Goal: Task Accomplishment & Management: Use online tool/utility

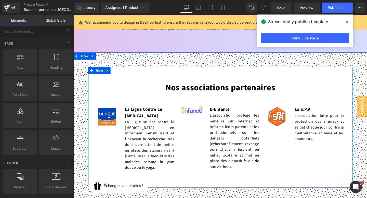
scroll to position [2148, 0]
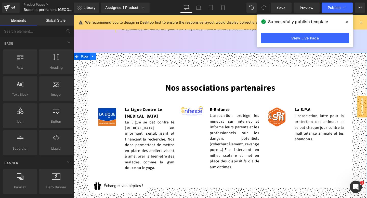
click at [93, 57] on icon at bounding box center [94, 59] width 4 height 4
click at [106, 57] on icon at bounding box center [107, 59] width 4 height 4
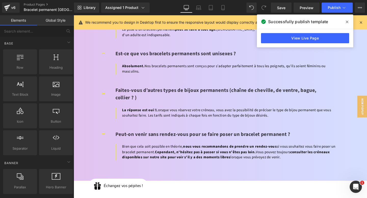
scroll to position [2001, 0]
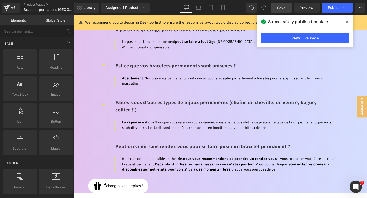
click at [285, 9] on span "Save" at bounding box center [281, 7] width 8 height 5
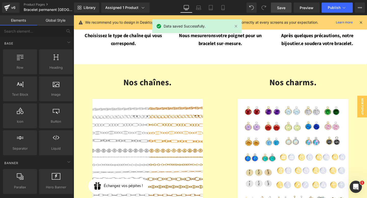
scroll to position [0, 0]
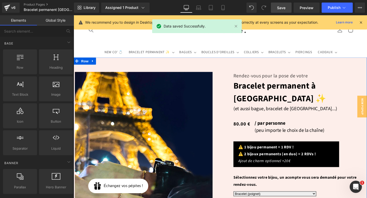
click at [287, 7] on link "Save" at bounding box center [281, 8] width 21 height 10
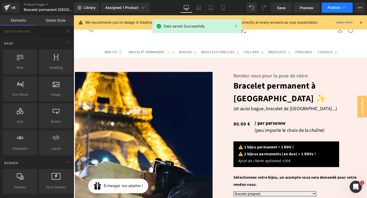
click at [334, 12] on button "Publish" at bounding box center [336, 8] width 31 height 10
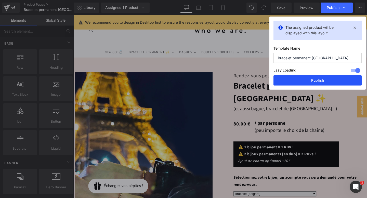
drag, startPoint x: 310, startPoint y: 78, endPoint x: 170, endPoint y: 113, distance: 144.3
click at [310, 78] on button "Publish" at bounding box center [317, 80] width 88 height 10
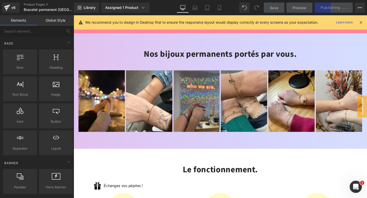
scroll to position [359, 0]
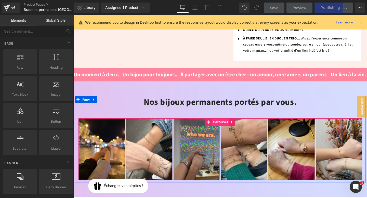
click at [228, 124] on span "Carousel" at bounding box center [227, 128] width 18 height 8
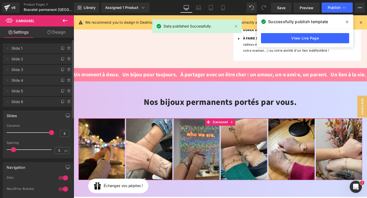
scroll to position [0, 0]
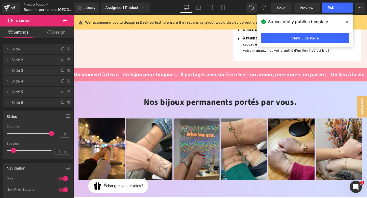
click at [347, 22] on icon at bounding box center [346, 22] width 3 height 4
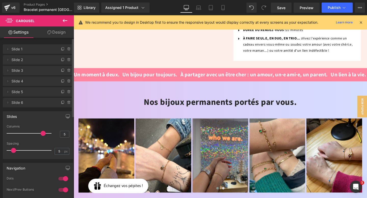
type input "4"
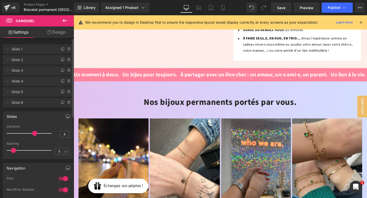
drag, startPoint x: 48, startPoint y: 134, endPoint x: 32, endPoint y: 136, distance: 15.7
click at [32, 136] on div at bounding box center [30, 133] width 42 height 10
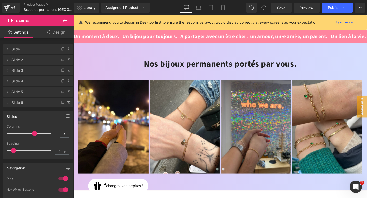
scroll to position [397, 0]
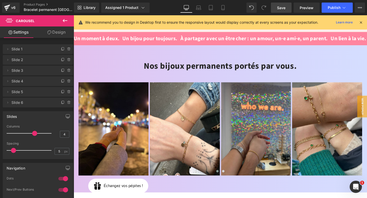
click at [283, 9] on span "Save" at bounding box center [281, 7] width 8 height 5
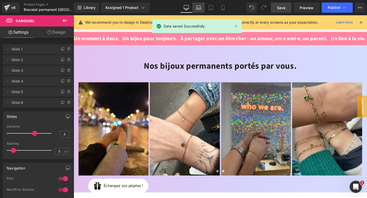
click at [198, 8] on icon at bounding box center [198, 9] width 5 height 2
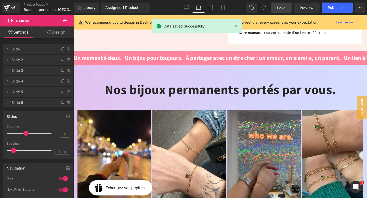
scroll to position [420, 0]
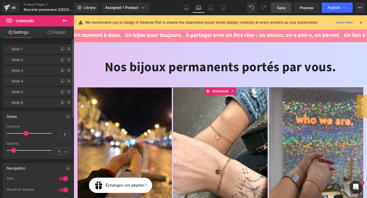
type input "4"
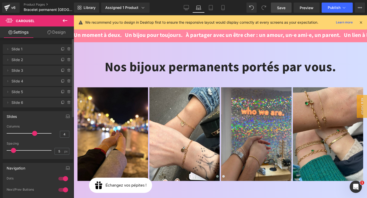
drag, startPoint x: 26, startPoint y: 133, endPoint x: 31, endPoint y: 133, distance: 4.8
click at [32, 133] on span at bounding box center [34, 133] width 5 height 5
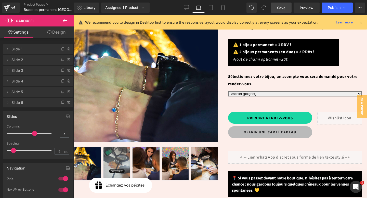
scroll to position [0, 0]
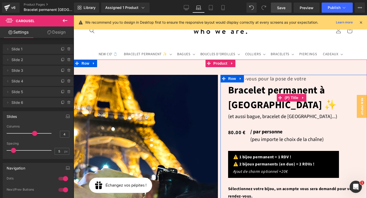
click at [265, 90] on link "Bracelet permanent à [GEOGRAPHIC_DATA] ✨" at bounding box center [295, 98] width 134 height 30
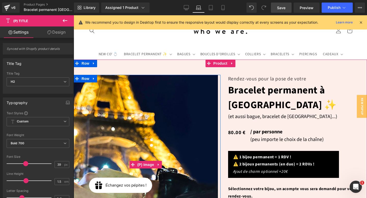
scroll to position [2, 0]
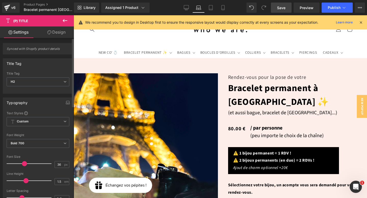
type input "35"
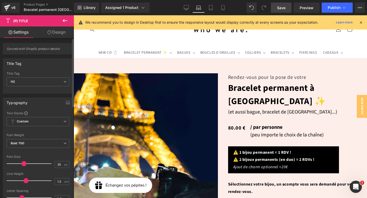
click at [23, 163] on span at bounding box center [23, 163] width 5 height 5
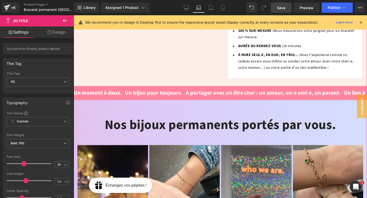
scroll to position [416, 0]
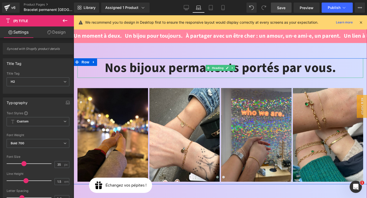
click at [193, 58] on h2 "Nos bijoux permanents portés par vous." at bounding box center [219, 68] width 285 height 20
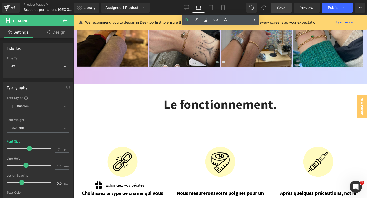
scroll to position [528, 0]
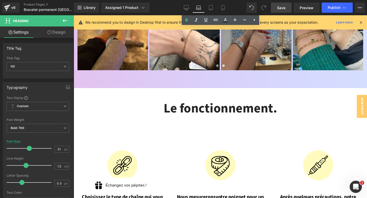
click at [192, 99] on h2 "Le fonctionnement." at bounding box center [219, 109] width 285 height 20
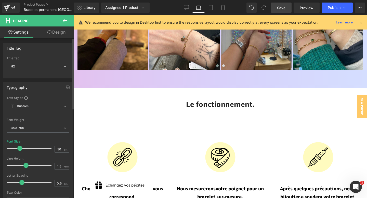
drag, startPoint x: 27, startPoint y: 149, endPoint x: 18, endPoint y: 148, distance: 9.0
click at [18, 148] on span at bounding box center [19, 148] width 5 height 5
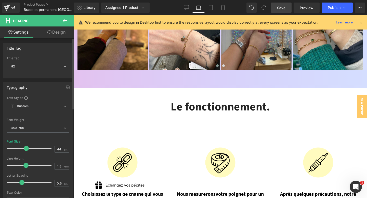
type input "45"
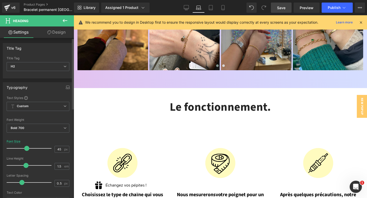
drag, startPoint x: 18, startPoint y: 148, endPoint x: 25, endPoint y: 148, distance: 6.6
click at [25, 148] on span at bounding box center [26, 148] width 5 height 5
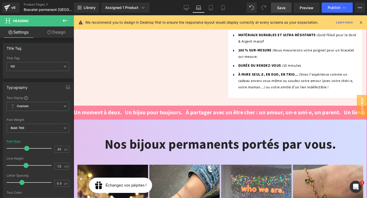
scroll to position [303, 0]
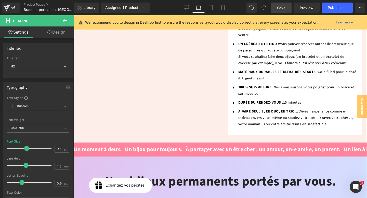
click at [168, 172] on h2 "Nos bijoux permanents portés par vous." at bounding box center [219, 182] width 285 height 20
click at [59, 150] on input "51" at bounding box center [59, 149] width 9 height 6
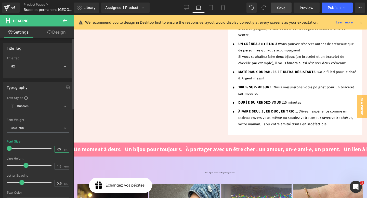
type input "6"
type input "45"
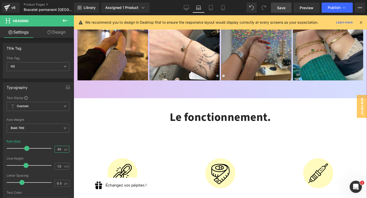
scroll to position [584, 0]
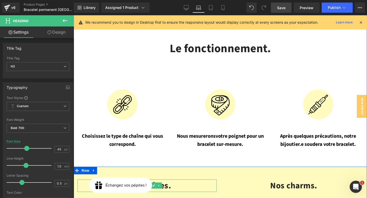
click at [136, 184] on icon at bounding box center [134, 185] width 3 height 3
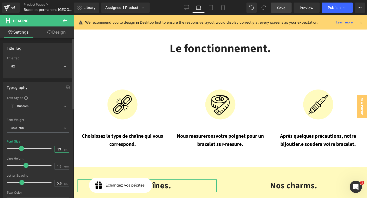
click at [59, 149] on input "33" at bounding box center [59, 149] width 9 height 6
click at [55, 149] on input "33" at bounding box center [59, 149] width 9 height 6
type input "45"
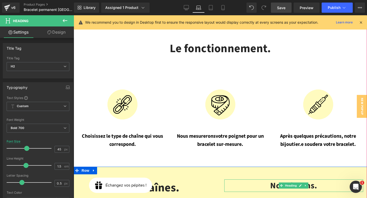
click at [277, 179] on h2 "Nos charms." at bounding box center [293, 185] width 139 height 13
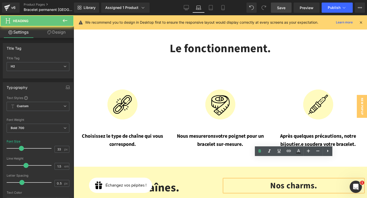
click at [273, 179] on h2 "Nos charms." at bounding box center [293, 185] width 139 height 13
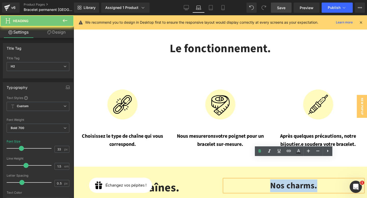
click at [273, 179] on h2 "Nos charms." at bounding box center [293, 185] width 139 height 13
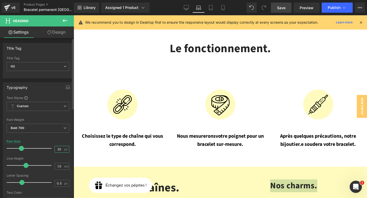
click at [56, 149] on input "33" at bounding box center [59, 149] width 9 height 6
type input "45"
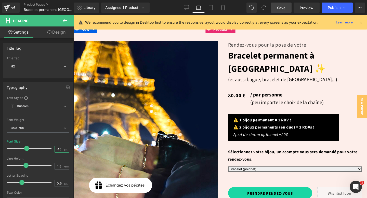
scroll to position [15, 0]
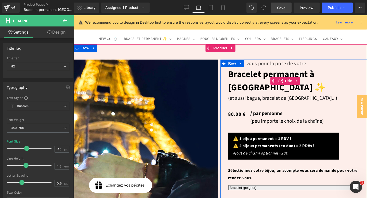
click at [244, 74] on link "Bracelet permanent à [GEOGRAPHIC_DATA] ✨" at bounding box center [295, 81] width 134 height 27
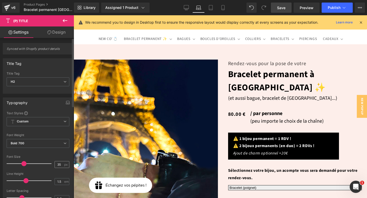
click at [56, 163] on input "35" at bounding box center [59, 164] width 9 height 6
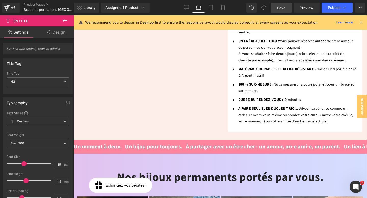
scroll to position [384, 0]
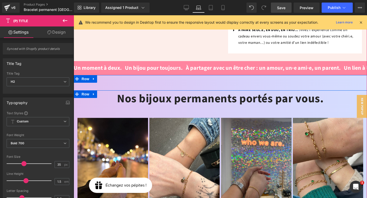
click at [172, 90] on h2 "Nos bijoux permanents portés par vous." at bounding box center [219, 98] width 285 height 17
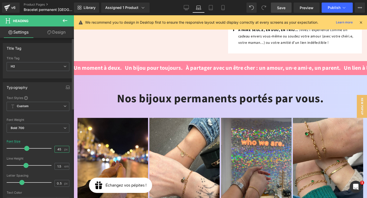
click at [55, 149] on input "45" at bounding box center [59, 149] width 9 height 6
type input "35"
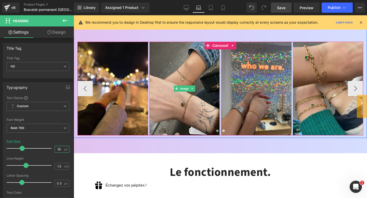
scroll to position [470, 0]
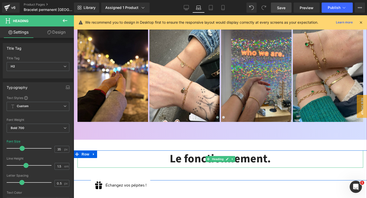
click at [197, 150] on h2 "Le fonctionnement." at bounding box center [219, 158] width 285 height 17
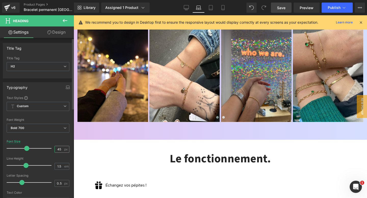
click at [58, 149] on input "45" at bounding box center [59, 149] width 9 height 6
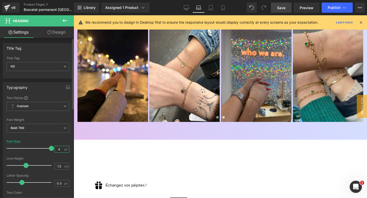
type input "6"
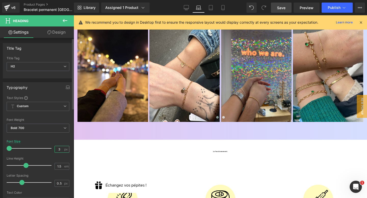
type input "35"
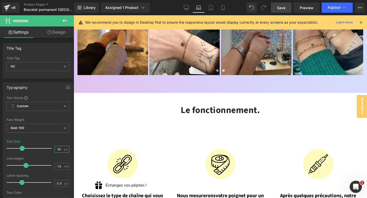
scroll to position [522, 0]
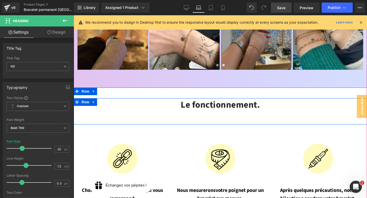
click at [199, 99] on div "Le fonctionnement. Heading" at bounding box center [220, 110] width 293 height 24
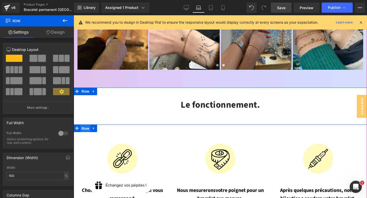
click at [85, 125] on span "Row" at bounding box center [85, 129] width 10 height 8
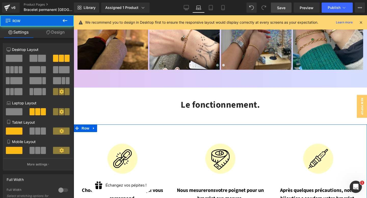
click at [50, 27] on link "Design" at bounding box center [55, 31] width 37 height 11
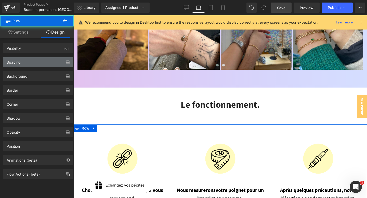
click at [35, 58] on div "Spacing" at bounding box center [38, 62] width 70 height 10
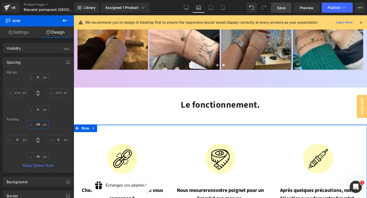
click at [37, 124] on input "46" at bounding box center [37, 124] width 21 height 8
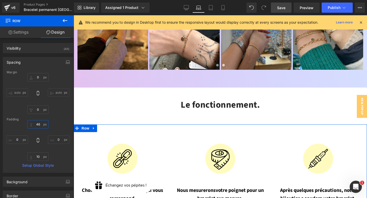
click at [37, 124] on input "46" at bounding box center [37, 124] width 21 height 8
type input "0"
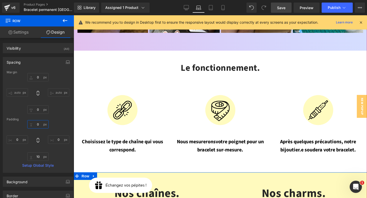
scroll to position [596, 0]
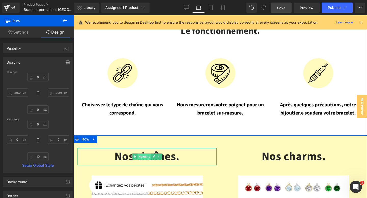
click at [137, 153] on span "Heading" at bounding box center [144, 156] width 14 height 6
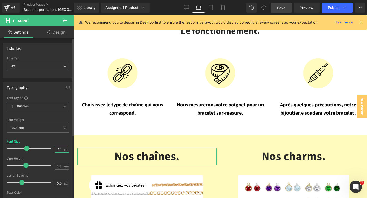
click at [55, 152] on input "45" at bounding box center [59, 149] width 9 height 6
click at [57, 148] on input "45" at bounding box center [59, 149] width 9 height 6
type input "35"
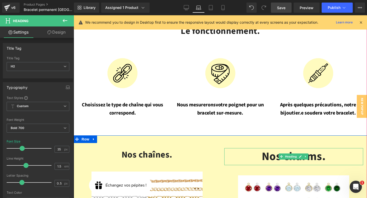
click at [272, 148] on h2 "Nos charms." at bounding box center [293, 156] width 139 height 17
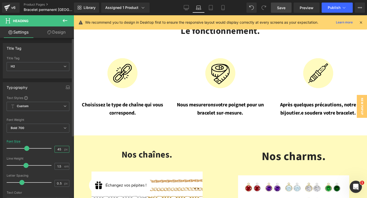
click at [55, 148] on input "45" at bounding box center [59, 149] width 9 height 6
type input "35"
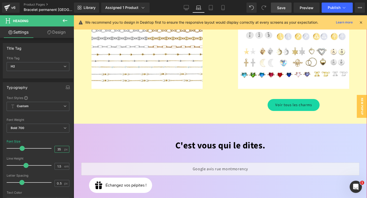
scroll to position [819, 0]
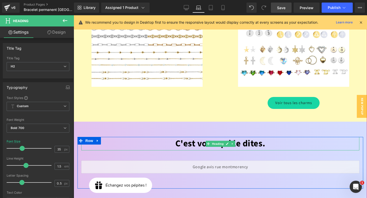
click at [185, 137] on font "C'est vous qui le dites." at bounding box center [220, 143] width 90 height 13
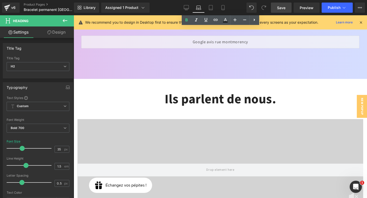
scroll to position [941, 0]
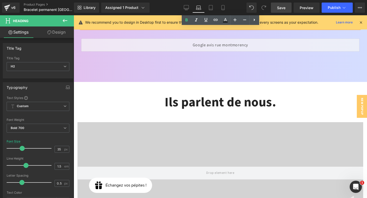
click at [189, 93] on h2 "Ils parlent de nous." at bounding box center [219, 103] width 285 height 20
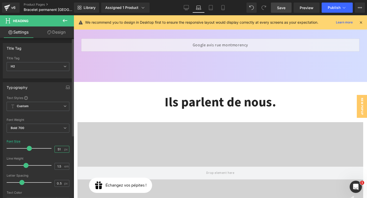
click at [58, 147] on input "51" at bounding box center [59, 149] width 9 height 6
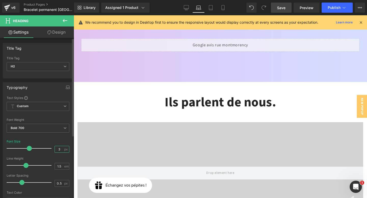
type input "35"
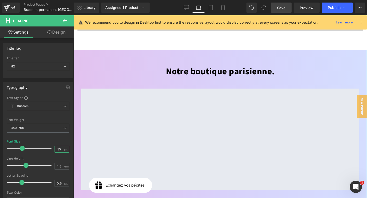
scroll to position [1092, 0]
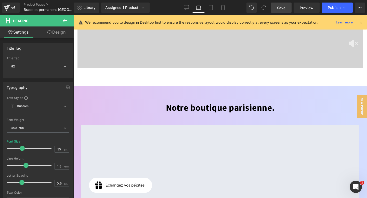
click at [189, 102] on font "Notre boutique parisienne." at bounding box center [220, 108] width 109 height 13
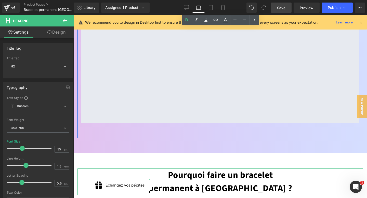
scroll to position [1277, 0]
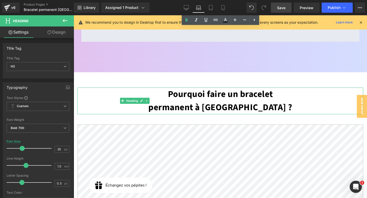
click at [190, 88] on h2 "Pourquoi faire un bracelet permanent à [GEOGRAPHIC_DATA] ?" at bounding box center [219, 101] width 285 height 27
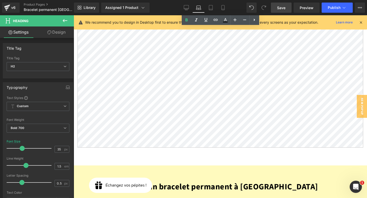
scroll to position [1484, 0]
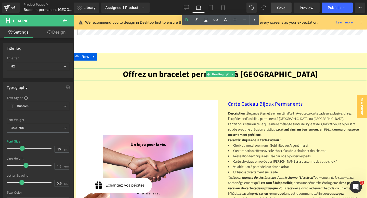
click at [188, 68] on b "Offrez un bracelet permanent à [GEOGRAPHIC_DATA]" at bounding box center [220, 74] width 195 height 12
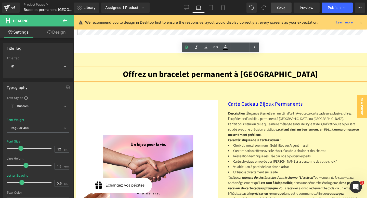
click at [188, 68] on b "Offrez un bracelet permanent à [GEOGRAPHIC_DATA]" at bounding box center [220, 74] width 195 height 12
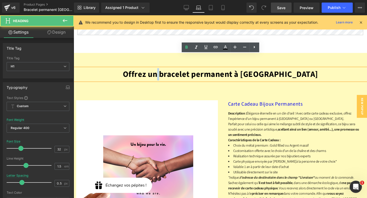
click at [188, 68] on b "Offrez un bracelet permanent à [GEOGRAPHIC_DATA]" at bounding box center [220, 74] width 195 height 12
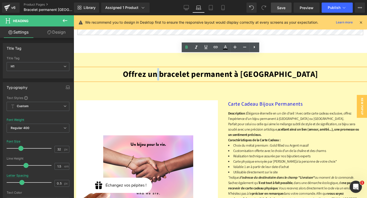
click at [178, 74] on div "Offrez un bracelet permanent à [GEOGRAPHIC_DATA] Économisez 8000 % (P) Image ‹ …" at bounding box center [220, 173] width 293 height 210
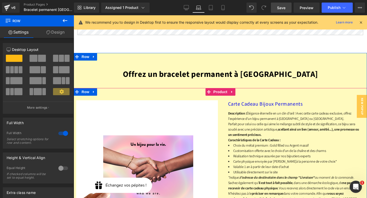
click at [175, 88] on div "Économisez 8000 % (P) Image" at bounding box center [220, 183] width 293 height 190
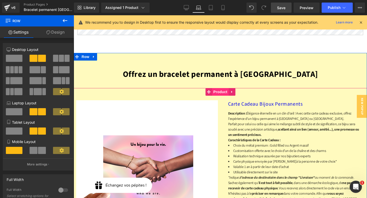
click at [219, 88] on span "Product" at bounding box center [220, 92] width 17 height 8
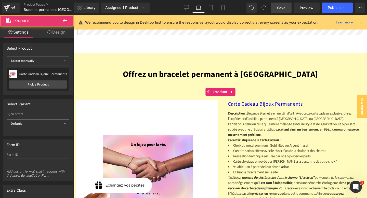
click at [52, 37] on link "Design" at bounding box center [56, 31] width 37 height 11
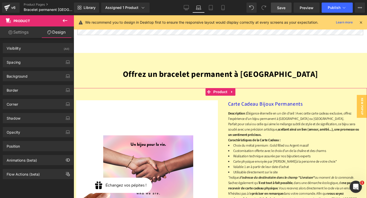
type input "0"
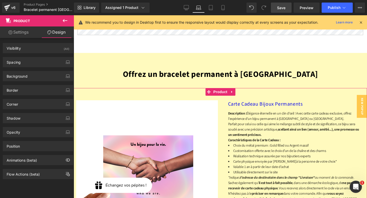
type input "0"
click at [28, 67] on div "Spacing [GEOGRAPHIC_DATA] 0px 0 0px 0 0px 0 0px 0 [GEOGRAPHIC_DATA] 0px 0 0px 0…" at bounding box center [38, 62] width 70 height 10
click at [29, 62] on div "Spacing" at bounding box center [38, 62] width 70 height 10
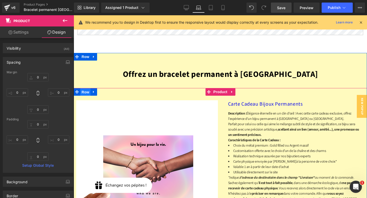
click at [87, 88] on span "Row" at bounding box center [85, 92] width 10 height 8
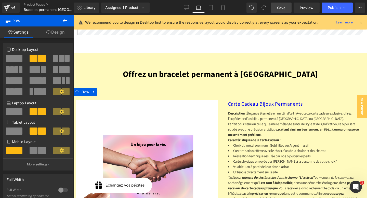
click at [50, 33] on icon at bounding box center [48, 32] width 4 height 4
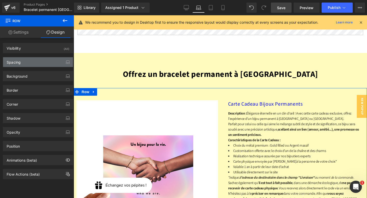
type input "0"
type input "18"
type input "10"
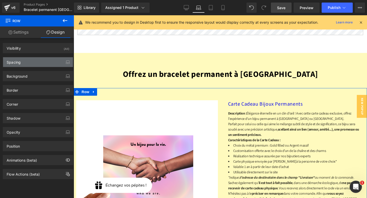
type input "10"
click at [36, 60] on div "Spacing" at bounding box center [38, 62] width 70 height 10
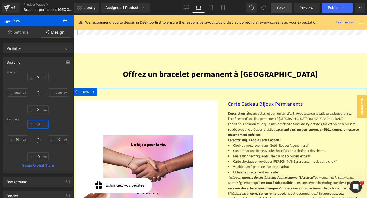
click at [39, 122] on input "18" at bounding box center [37, 124] width 21 height 8
type input "0"
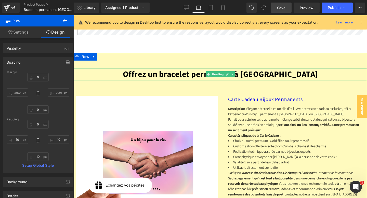
click at [179, 68] on b "Offrez un bracelet permanent à [GEOGRAPHIC_DATA]" at bounding box center [220, 74] width 195 height 12
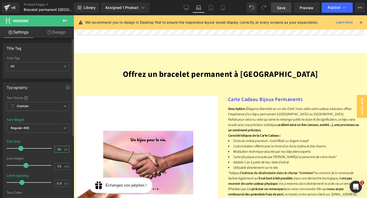
click at [59, 149] on input "32" at bounding box center [59, 149] width 9 height 6
click at [56, 148] on input "32" at bounding box center [59, 149] width 9 height 6
type input "35"
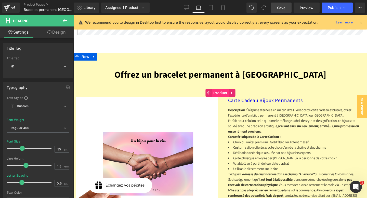
click at [219, 89] on span "Product" at bounding box center [220, 93] width 17 height 8
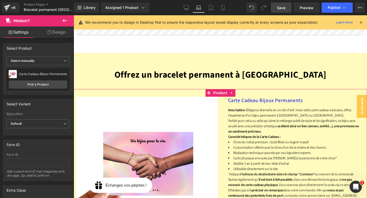
click at [52, 35] on link "Design" at bounding box center [56, 31] width 37 height 11
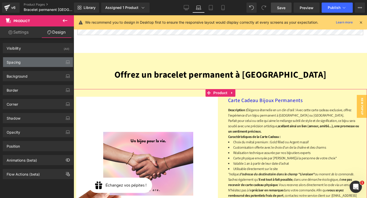
click at [35, 63] on div "Spacing" at bounding box center [38, 62] width 70 height 10
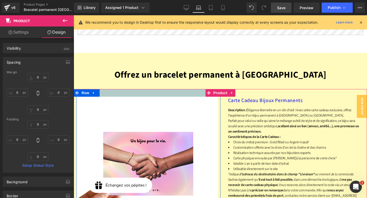
click at [157, 89] on div at bounding box center [148, 93] width 144 height 8
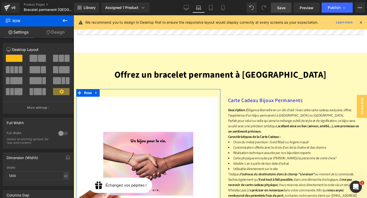
click at [63, 31] on link "Design" at bounding box center [55, 31] width 37 height 11
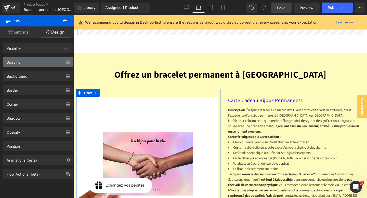
click at [36, 64] on div "Spacing" at bounding box center [38, 62] width 70 height 10
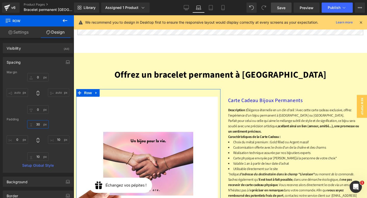
click at [36, 124] on input "30" at bounding box center [37, 124] width 21 height 8
type input "10"
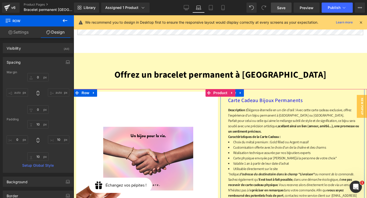
click at [255, 89] on div "Carte Cadeau Bijoux Permanents (P) Title no-track-quantity no-track-quantity no…" at bounding box center [292, 170] width 144 height 163
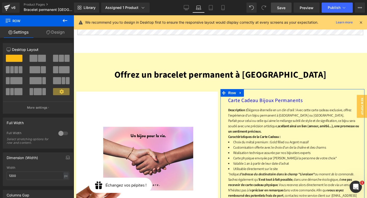
click at [59, 32] on link "Design" at bounding box center [55, 31] width 37 height 11
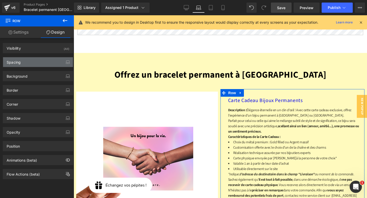
type input "0"
type input "30"
type input "0"
type input "10"
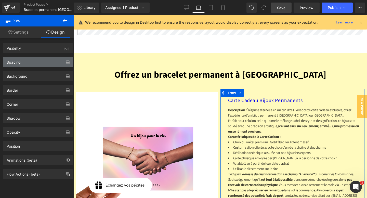
type input "10"
click at [32, 63] on div "Spacing" at bounding box center [38, 62] width 70 height 10
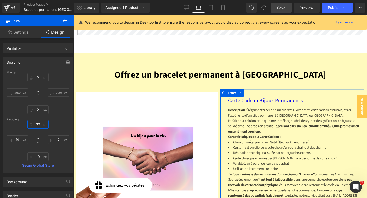
click at [38, 126] on input "30" at bounding box center [37, 124] width 21 height 8
type input "10"
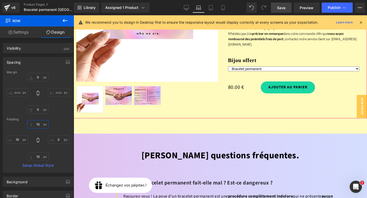
scroll to position [1664, 0]
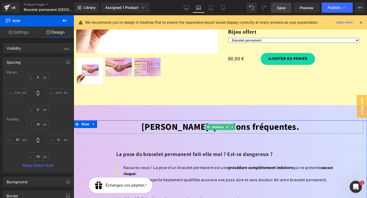
click at [249, 121] on font "[PERSON_NAME] questions fréquentes." at bounding box center [220, 127] width 158 height 13
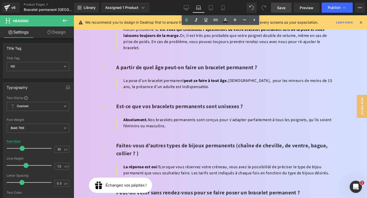
scroll to position [2205, 0]
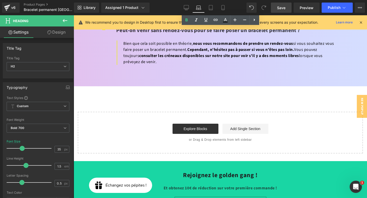
click at [280, 5] on span "Save" at bounding box center [281, 7] width 8 height 5
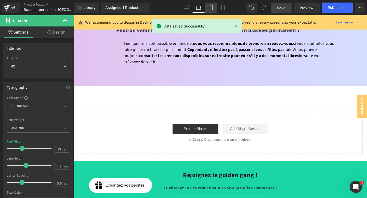
click at [211, 10] on icon at bounding box center [210, 7] width 5 height 5
type input "100"
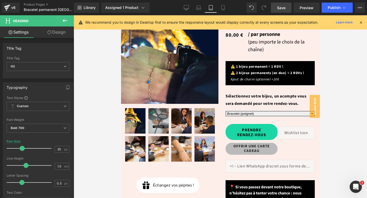
scroll to position [0, 0]
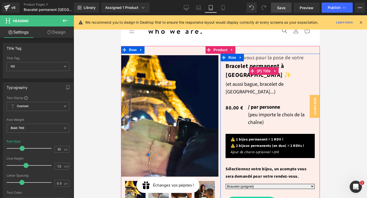
click at [234, 69] on link "Bracelet permanent à [GEOGRAPHIC_DATA] ✨" at bounding box center [269, 71] width 89 height 18
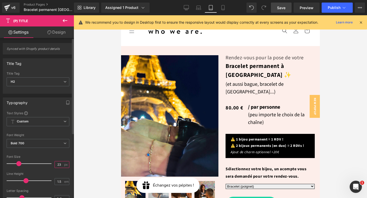
click at [57, 164] on input "23" at bounding box center [59, 164] width 9 height 6
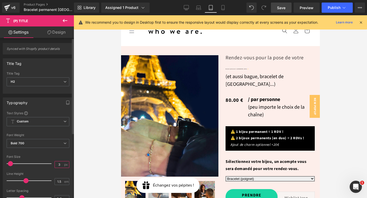
type input "30"
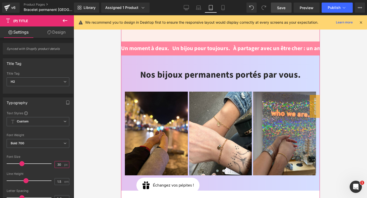
scroll to position [408, 0]
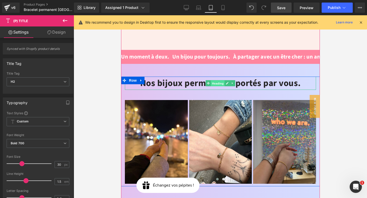
click at [211, 80] on span "Heading" at bounding box center [218, 83] width 14 height 6
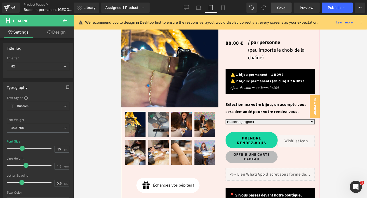
scroll to position [0, 0]
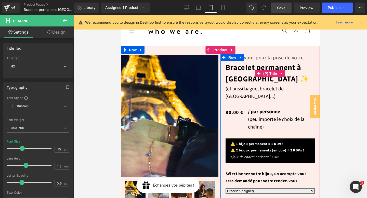
click at [270, 64] on link "Bracelet permanent à [GEOGRAPHIC_DATA] ✨" at bounding box center [269, 73] width 89 height 23
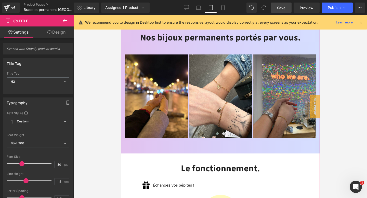
scroll to position [547, 0]
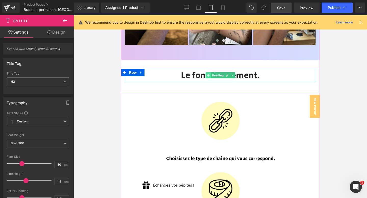
click at [206, 72] on span at bounding box center [207, 75] width 5 height 6
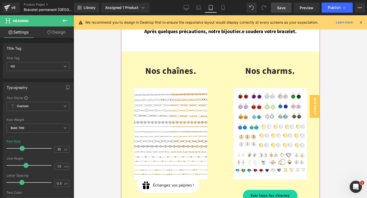
scroll to position [814, 0]
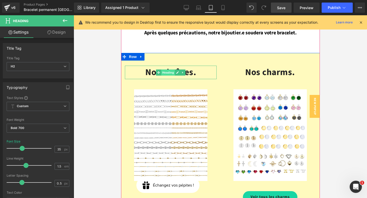
click at [170, 69] on span "Heading" at bounding box center [168, 72] width 14 height 6
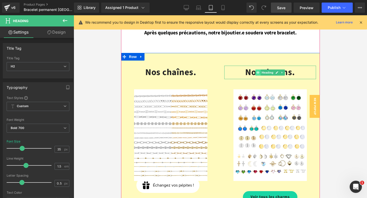
click at [260, 69] on span "Heading" at bounding box center [267, 72] width 14 height 6
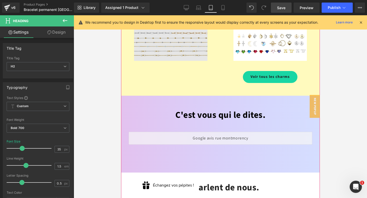
scroll to position [956, 0]
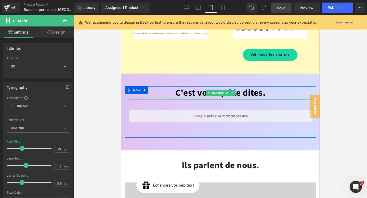
click at [192, 87] on font "C'est vous qui le dites." at bounding box center [220, 93] width 90 height 13
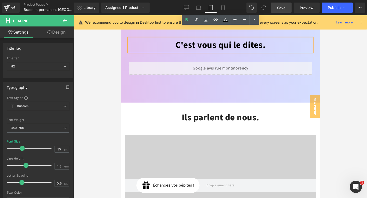
scroll to position [1004, 0]
click at [199, 110] on h2 "Ils parlent de nous." at bounding box center [219, 116] width 191 height 13
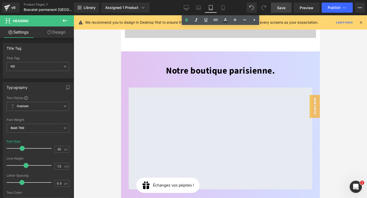
scroll to position [1173, 0]
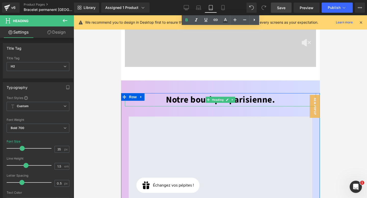
click at [191, 93] on font "Notre boutique parisienne." at bounding box center [219, 99] width 109 height 13
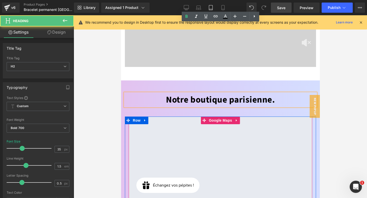
scroll to position [1350, 0]
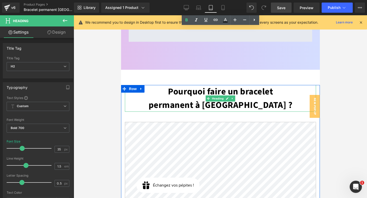
click at [202, 91] on h2 "Pourquoi faire un bracelet permanent à [GEOGRAPHIC_DATA] ?" at bounding box center [219, 98] width 191 height 27
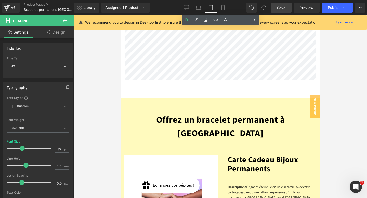
scroll to position [1594, 0]
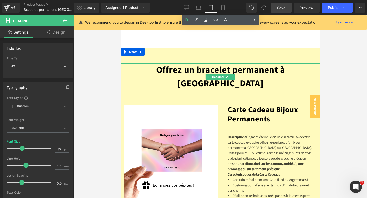
click at [195, 69] on b "Offrez un bracelet permanent à [GEOGRAPHIC_DATA]" at bounding box center [220, 77] width 129 height 26
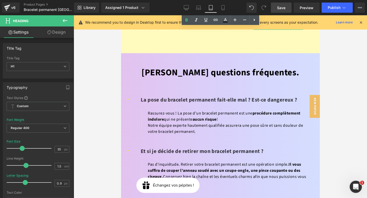
scroll to position [1887, 0]
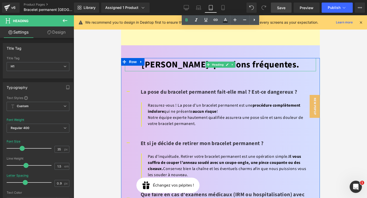
click at [183, 58] on font "[PERSON_NAME] questions fréquentes." at bounding box center [220, 64] width 158 height 13
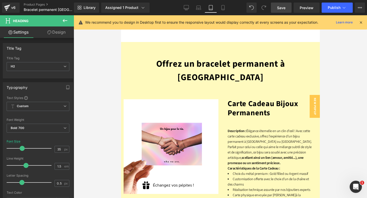
scroll to position [1522, 0]
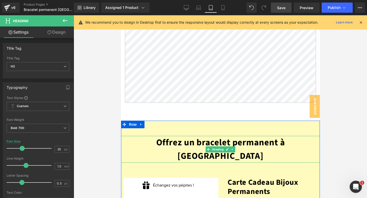
click at [189, 138] on b "Offrez un bracelet permanent à [GEOGRAPHIC_DATA]" at bounding box center [220, 149] width 129 height 26
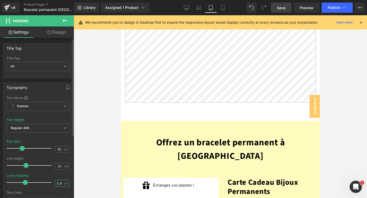
click at [60, 183] on input "0.9" at bounding box center [59, 183] width 9 height 6
type input "0.5"
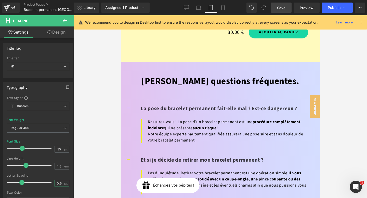
scroll to position [1868, 0]
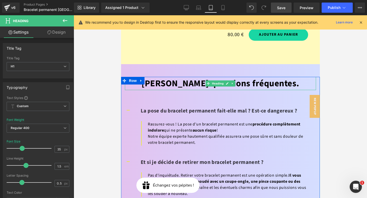
click at [190, 77] on font "[PERSON_NAME] questions fréquentes." at bounding box center [220, 83] width 158 height 13
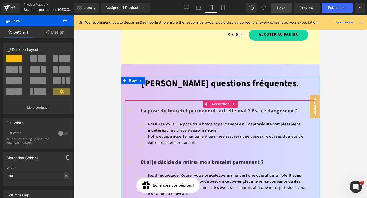
click at [214, 100] on span "Accordion" at bounding box center [219, 104] width 21 height 8
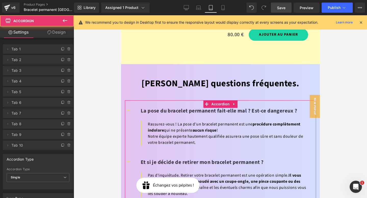
click at [50, 34] on icon at bounding box center [49, 32] width 4 height 4
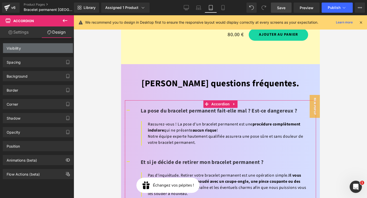
click at [38, 51] on div "Visibility" at bounding box center [38, 48] width 70 height 10
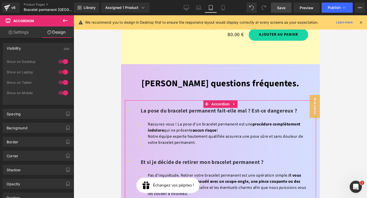
type input "0"
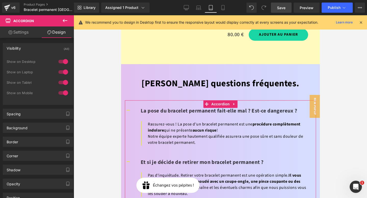
type input "0"
click at [34, 62] on div "Show on Desktop" at bounding box center [30, 62] width 46 height 4
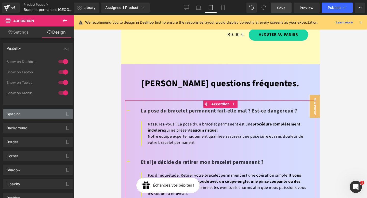
click at [22, 112] on div "Spacing" at bounding box center [38, 114] width 70 height 10
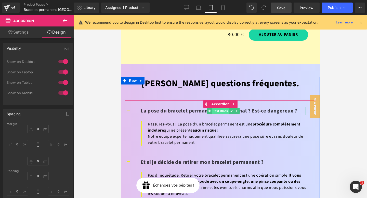
click at [218, 108] on span "Text Block" at bounding box center [220, 111] width 17 height 6
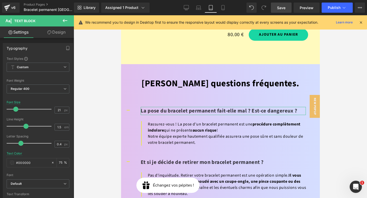
click at [53, 35] on link "Design" at bounding box center [56, 31] width 37 height 11
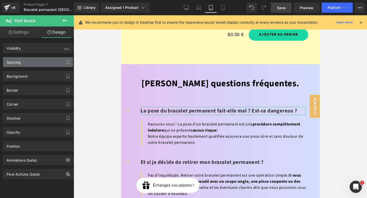
type input "0"
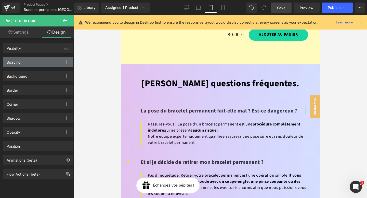
type input "0"
click at [35, 59] on div "Spacing" at bounding box center [38, 62] width 70 height 10
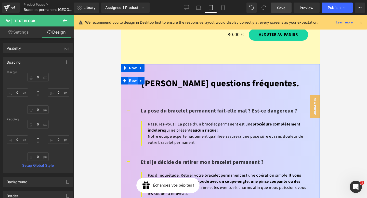
click at [130, 77] on span "Row" at bounding box center [132, 81] width 10 height 8
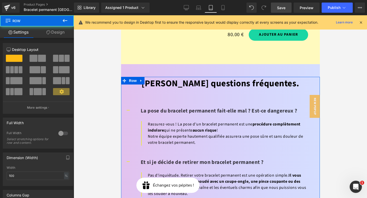
click at [56, 33] on link "Design" at bounding box center [55, 31] width 37 height 11
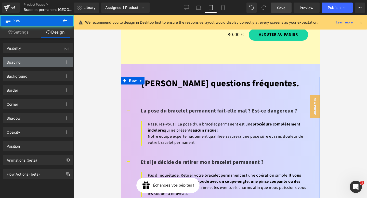
type input "0"
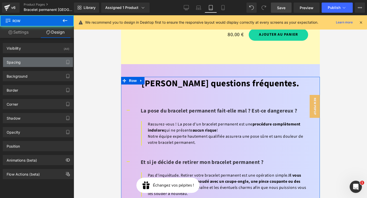
type input "0"
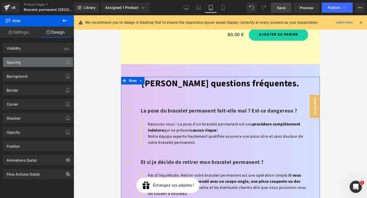
click at [30, 61] on div "Spacing" at bounding box center [38, 62] width 70 height 10
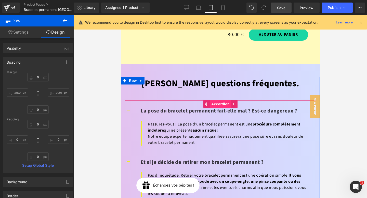
click at [217, 100] on span "Accordion" at bounding box center [219, 104] width 21 height 8
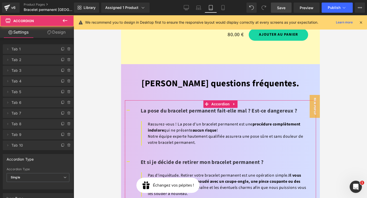
click at [60, 29] on link "Design" at bounding box center [56, 31] width 37 height 11
click at [0, 0] on div "Spacing" at bounding box center [0, 0] width 0 height 0
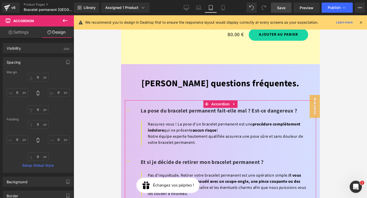
type input "0"
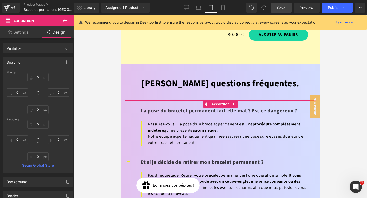
type input "0"
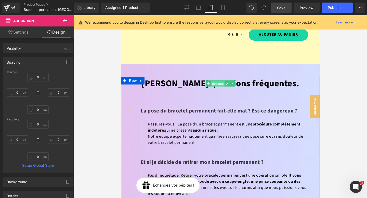
click at [214, 81] on span "Heading" at bounding box center [218, 84] width 14 height 6
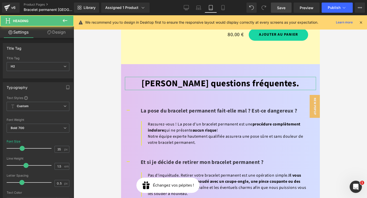
click at [55, 33] on link "Design" at bounding box center [56, 31] width 37 height 11
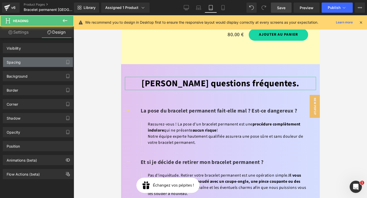
click at [27, 65] on div "Spacing" at bounding box center [38, 62] width 70 height 10
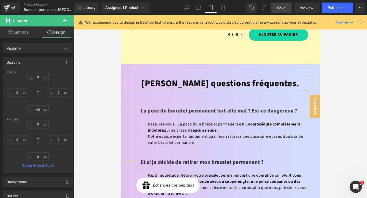
type input "0"
type input "40"
type input "0"
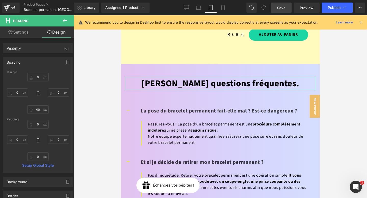
type input "0"
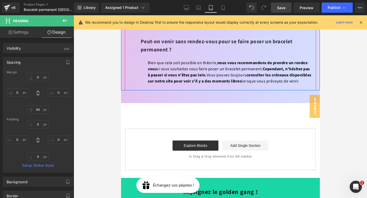
scroll to position [2397, 0]
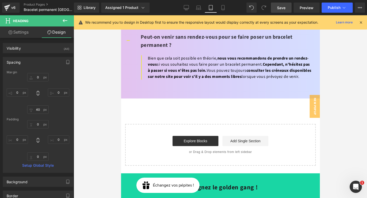
click at [278, 10] on link "Save" at bounding box center [281, 8] width 21 height 10
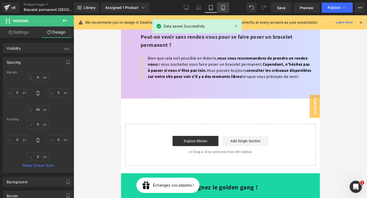
click at [223, 10] on icon at bounding box center [222, 7] width 3 height 5
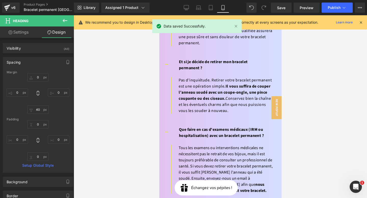
type input "0"
type input "40"
type input "0"
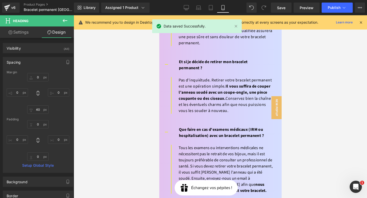
type input "0"
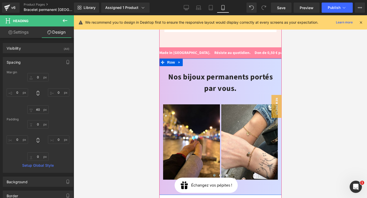
scroll to position [572, 0]
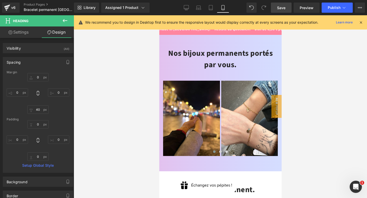
click at [277, 8] on span "Save" at bounding box center [281, 7] width 8 height 5
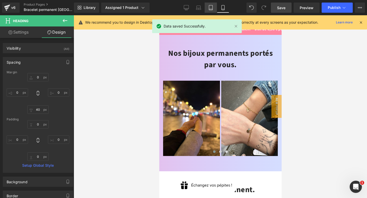
click at [206, 11] on link "Tablet" at bounding box center [210, 8] width 12 height 10
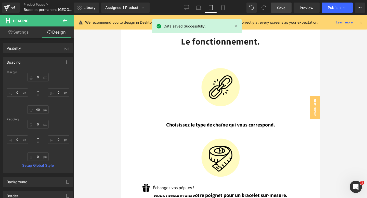
type input "0"
type input "40"
type input "0"
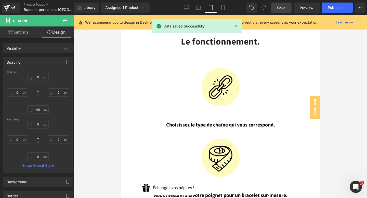
type input "0"
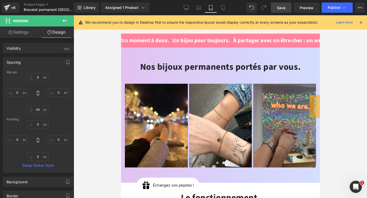
scroll to position [426, 0]
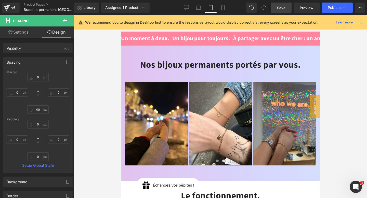
click at [285, 9] on span "Save" at bounding box center [281, 7] width 8 height 5
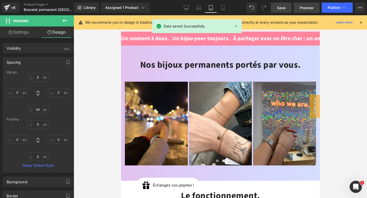
click at [306, 8] on span "Preview" at bounding box center [306, 7] width 14 height 5
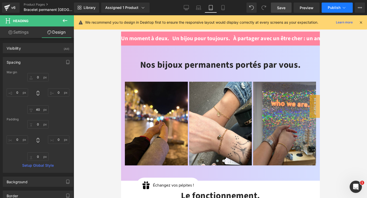
click at [334, 9] on span "Publish" at bounding box center [333, 8] width 13 height 4
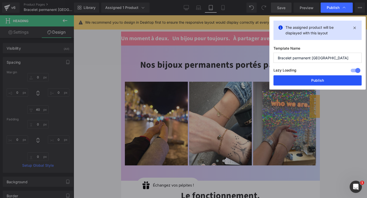
click at [318, 78] on button "Publish" at bounding box center [317, 80] width 88 height 10
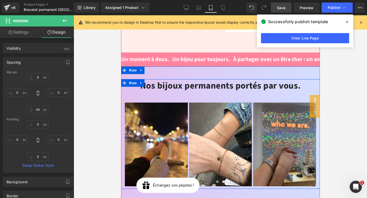
scroll to position [405, 0]
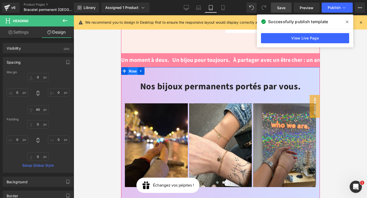
click at [133, 67] on span "Row" at bounding box center [132, 71] width 10 height 8
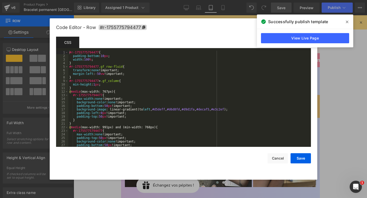
click at [154, 0] on div "Row You are previewing how the will restyle your page. You can not edit Element…" at bounding box center [183, 0] width 367 height 0
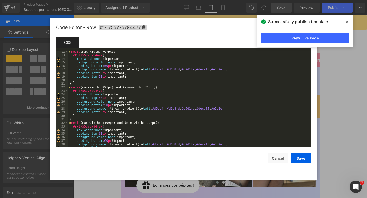
scroll to position [125, 0]
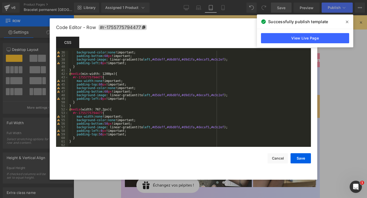
click at [117, 141] on div "background-color : none !important; padding-bottom : 60 px !important; backgrou…" at bounding box center [188, 102] width 240 height 103
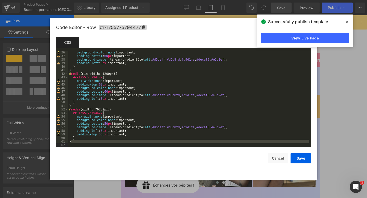
scroll to position [221, 0]
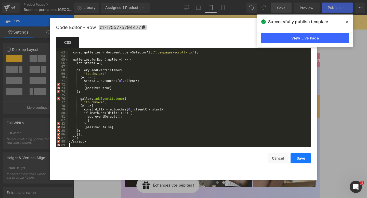
click at [301, 157] on button "Save" at bounding box center [300, 158] width 20 height 10
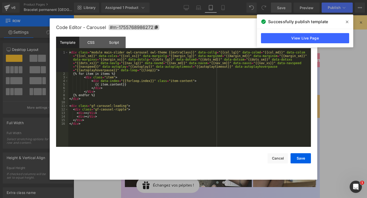
click at [212, 0] on div "Row You are previewing how the will restyle your page. You can not edit Element…" at bounding box center [183, 0] width 367 height 0
click at [278, 160] on button "Cancel" at bounding box center [277, 158] width 20 height 10
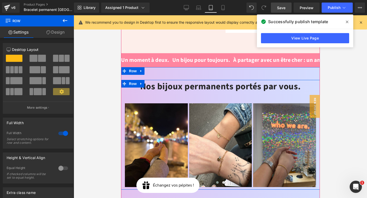
scroll to position [402, 0]
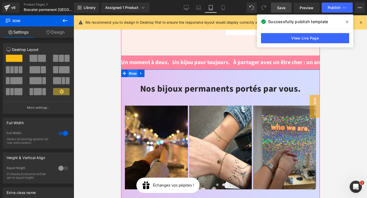
click at [132, 70] on span "Row" at bounding box center [132, 74] width 10 height 8
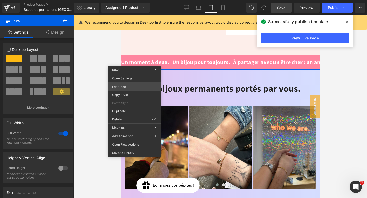
click at [134, 0] on div "Row You are previewing how the will restyle your page. You can not edit Element…" at bounding box center [183, 0] width 367 height 0
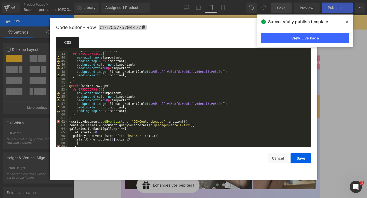
scroll to position [142, 0]
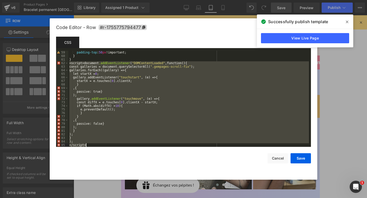
drag, startPoint x: 69, startPoint y: 127, endPoint x: 136, endPoint y: 198, distance: 97.2
click at [136, 198] on body "Row You are previewing how the will restyle your page. You can not edit Element…" at bounding box center [183, 99] width 367 height 198
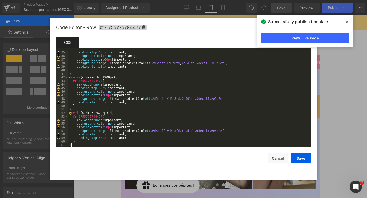
scroll to position [121, 0]
click at [298, 160] on button "Save" at bounding box center [300, 158] width 20 height 10
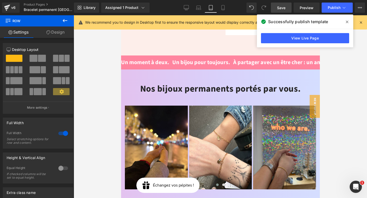
click at [346, 22] on icon at bounding box center [346, 22] width 3 height 3
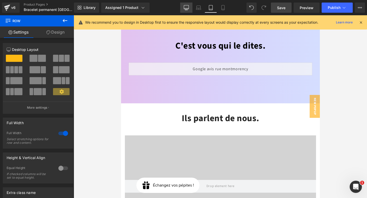
click at [186, 7] on icon at bounding box center [186, 7] width 5 height 5
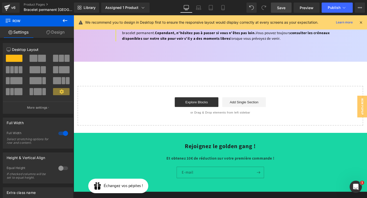
scroll to position [2158, 0]
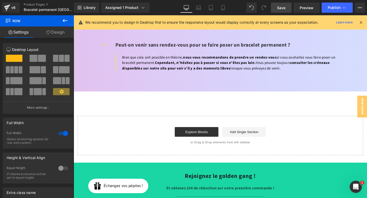
click at [64, 19] on icon at bounding box center [65, 21] width 6 height 6
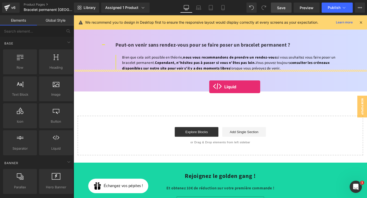
drag, startPoint x: 132, startPoint y: 153, endPoint x: 216, endPoint y: 90, distance: 105.3
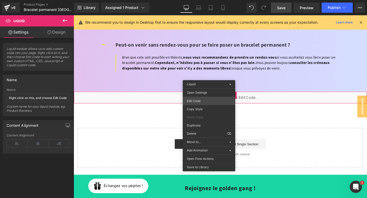
click at [200, 0] on div "Liquid You are previewing how the will restyle your page. You can not edit Elem…" at bounding box center [183, 0] width 367 height 0
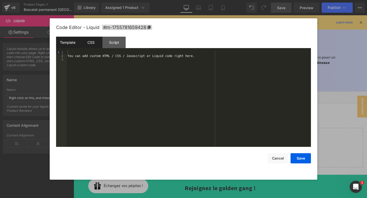
click at [88, 44] on div "CSS" at bounding box center [90, 42] width 23 height 11
click at [97, 60] on div "#m-1755781659428 { }" at bounding box center [188, 102] width 244 height 103
click at [103, 52] on div "#m-1755781659428 { }" at bounding box center [188, 102] width 244 height 103
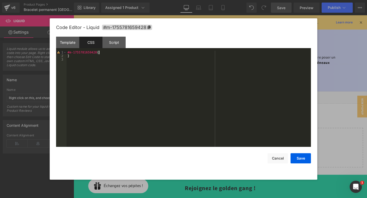
click at [103, 53] on div "#m-1755781659428 { }" at bounding box center [188, 102] width 244 height 103
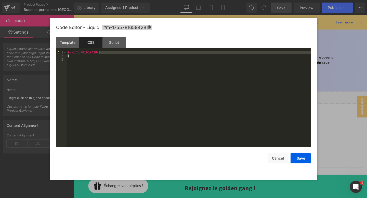
click at [103, 53] on div "#m-1755781659428 { }" at bounding box center [188, 102] width 244 height 103
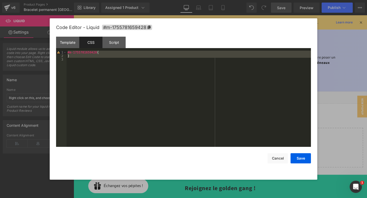
click at [104, 53] on div "#m-1755781659428 { }" at bounding box center [188, 102] width 244 height 103
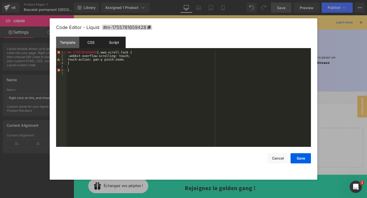
click at [111, 43] on div "Script" at bounding box center [113, 42] width 23 height 11
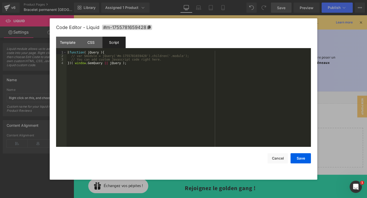
click at [127, 68] on div "( function ( jQuery ) { // var $module = jQuery('#m-1755781659428').children('.…" at bounding box center [188, 102] width 244 height 103
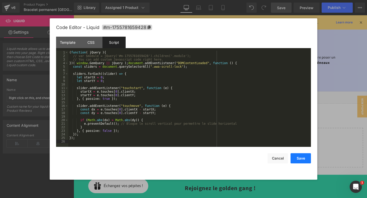
click at [306, 159] on button "Save" at bounding box center [300, 158] width 20 height 10
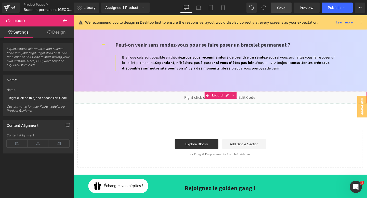
click at [215, 95] on div "Liquid" at bounding box center [228, 101] width 308 height 13
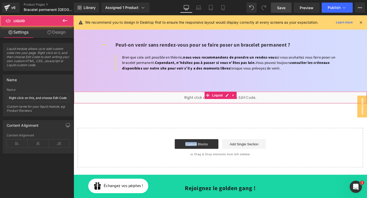
click at [215, 95] on div "Liquid" at bounding box center [228, 101] width 308 height 13
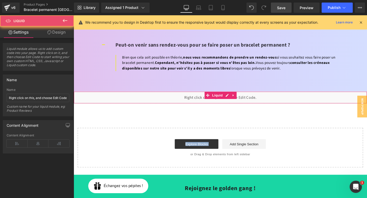
click at [215, 95] on div "Liquid" at bounding box center [228, 101] width 308 height 13
click at [204, 95] on div "Liquid" at bounding box center [228, 101] width 308 height 13
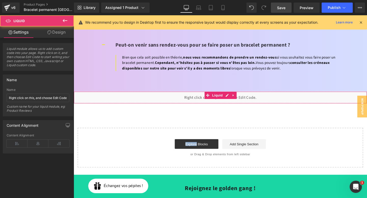
click at [204, 95] on div "Liquid" at bounding box center [228, 101] width 308 height 13
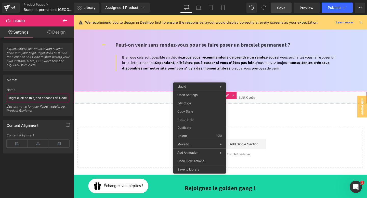
click at [32, 97] on input "Right click on this, and choose Edit Code." at bounding box center [38, 98] width 63 height 8
type input "scroll block mobile"
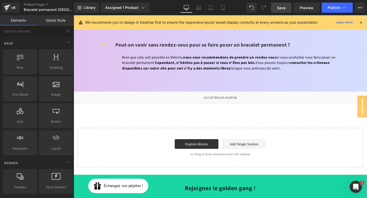
click at [282, 10] on span "Save" at bounding box center [281, 7] width 8 height 5
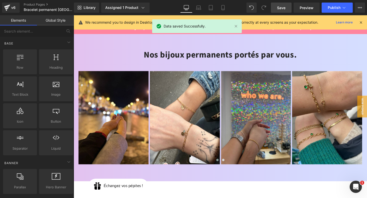
scroll to position [389, 0]
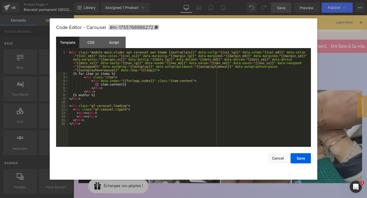
click at [209, 0] on div "Liquid You are previewing how the will restyle your page. You can not edit Elem…" at bounding box center [183, 0] width 367 height 0
click at [92, 45] on div "CSS" at bounding box center [90, 42] width 23 height 11
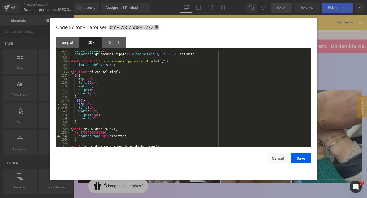
scroll to position [535, 0]
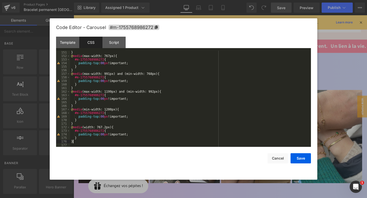
click at [100, 142] on div "} @ media (max-width: 767px) { #m-1755768986272 { padding-top : 00 px !importan…" at bounding box center [189, 102] width 239 height 103
click at [119, 138] on div "} @ media (max-width: 767px) { #m-1755768986272 { padding-top : 00 px !importan…" at bounding box center [189, 102] width 239 height 103
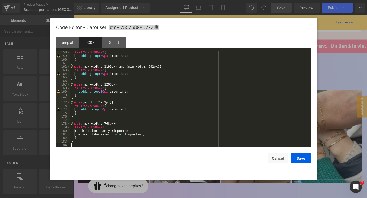
scroll to position [560, 0]
click at [295, 157] on button "Save" at bounding box center [300, 158] width 20 height 10
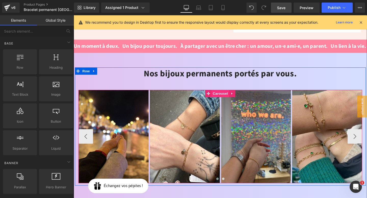
click at [226, 94] on span "Carousel" at bounding box center [227, 98] width 18 height 8
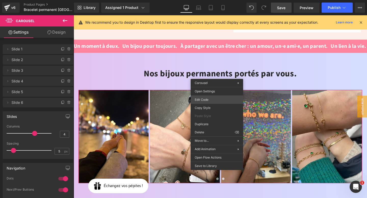
click at [210, 0] on div "Carousel You are previewing how the will restyle your page. You can not edit El…" at bounding box center [183, 0] width 367 height 0
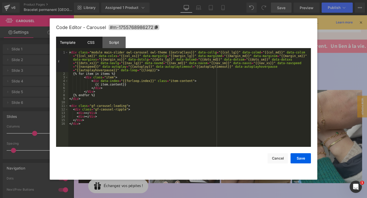
click at [92, 39] on div "CSS" at bounding box center [90, 42] width 23 height 11
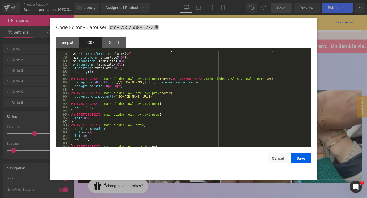
scroll to position [556, 0]
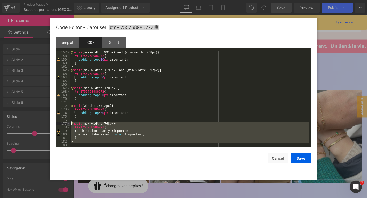
drag, startPoint x: 133, startPoint y: 144, endPoint x: 68, endPoint y: 125, distance: 67.2
click at [68, 125] on pre "157 158 159 160 161 162 163 164 165 166 167 168 169 170 171 172 173 174 175 176…" at bounding box center [183, 99] width 255 height 96
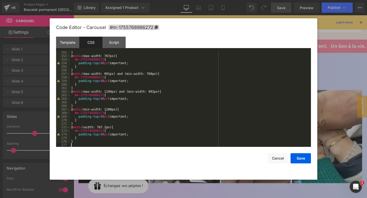
scroll to position [552, 0]
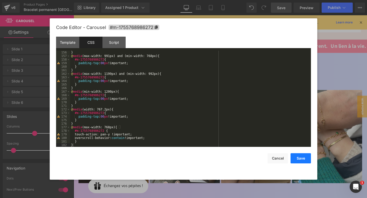
click at [303, 159] on button "Save" at bounding box center [300, 158] width 20 height 10
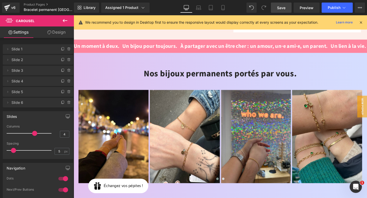
drag, startPoint x: 284, startPoint y: 6, endPoint x: 173, endPoint y: 169, distance: 197.3
click at [284, 6] on span "Save" at bounding box center [281, 7] width 8 height 5
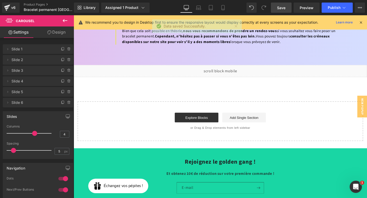
scroll to position [2181, 0]
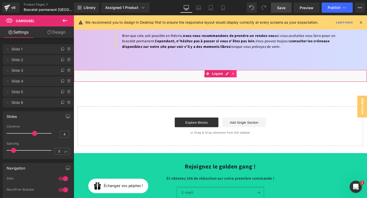
click at [241, 75] on icon at bounding box center [242, 77] width 4 height 4
click at [243, 75] on icon at bounding box center [245, 77] width 4 height 4
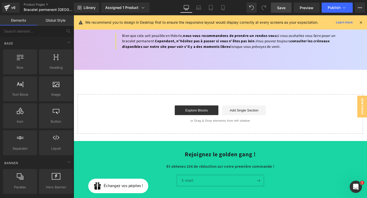
click at [278, 9] on span "Save" at bounding box center [281, 7] width 8 height 5
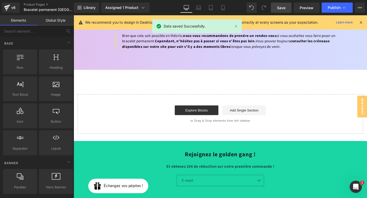
click at [278, 8] on span "Save" at bounding box center [281, 7] width 8 height 5
click at [310, 8] on span "Preview" at bounding box center [306, 7] width 14 height 5
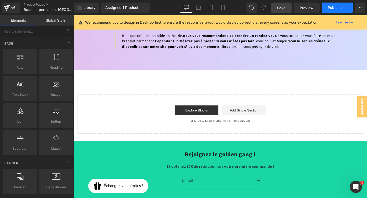
click at [345, 9] on icon at bounding box center [343, 7] width 5 height 5
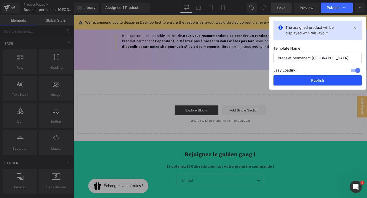
click at [311, 81] on button "Publish" at bounding box center [317, 80] width 88 height 10
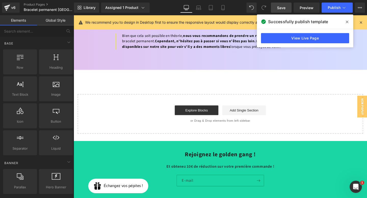
click at [294, 44] on div "View Live Page" at bounding box center [305, 38] width 96 height 18
click at [294, 41] on link "View Live Page" at bounding box center [305, 38] width 88 height 10
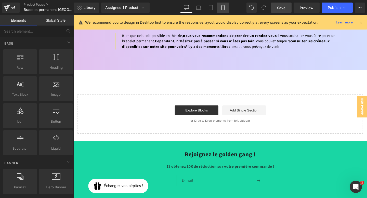
click at [221, 9] on icon at bounding box center [222, 7] width 5 height 5
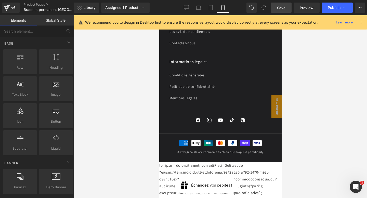
scroll to position [3667, 0]
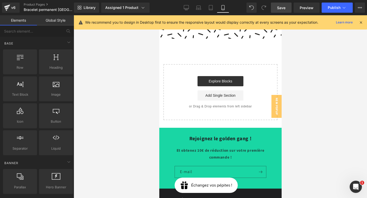
scroll to position [3225, 0]
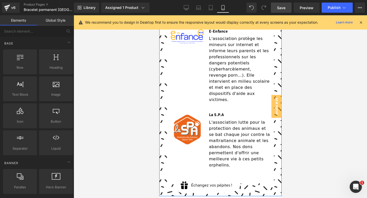
click at [230, 89] on div "Nos associations partenaires. Heading Image La ligue contre le [MEDICAL_DATA] H…" at bounding box center [220, 41] width 122 height 312
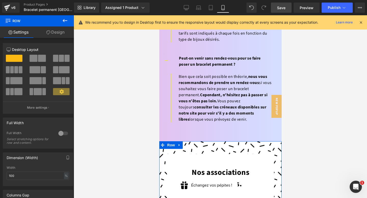
scroll to position [2963, 0]
click at [179, 143] on icon at bounding box center [179, 145] width 4 height 4
click at [190, 142] on link at bounding box center [192, 146] width 7 height 8
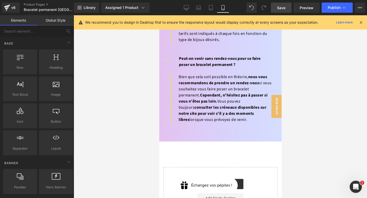
click at [280, 9] on span "Save" at bounding box center [281, 7] width 8 height 5
click at [313, 10] on span "Preview" at bounding box center [306, 7] width 14 height 5
click at [277, 8] on span "Save" at bounding box center [281, 7] width 8 height 5
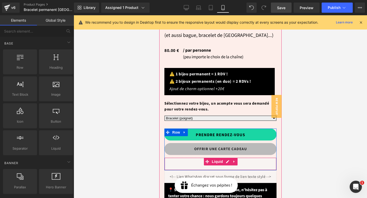
scroll to position [254, 0]
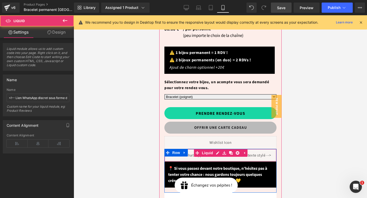
click at [210, 149] on div "Liquid" at bounding box center [220, 155] width 112 height 13
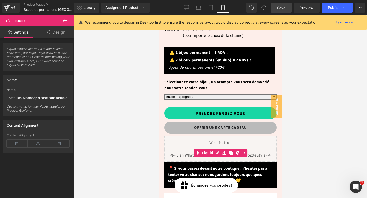
click at [56, 31] on link "Design" at bounding box center [56, 31] width 37 height 11
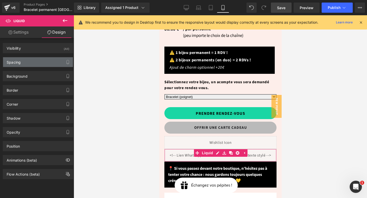
type input "0"
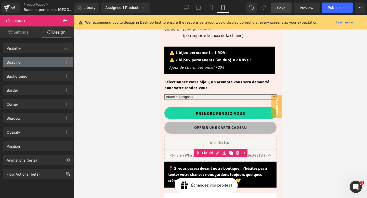
type input "0"
click at [29, 61] on div "Spacing" at bounding box center [38, 62] width 70 height 10
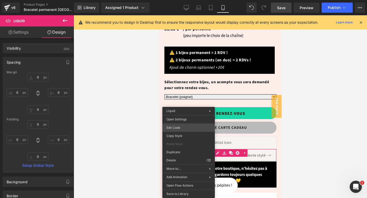
click at [187, 0] on div "Carousel You are previewing how the will restyle your page. You can not edit El…" at bounding box center [183, 0] width 367 height 0
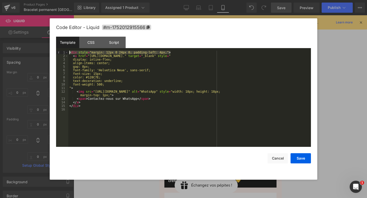
drag, startPoint x: 172, startPoint y: 52, endPoint x: 42, endPoint y: 49, distance: 130.4
click at [42, 49] on body "Carousel You are previewing how the will restyle your page. You can not edit El…" at bounding box center [183, 99] width 367 height 198
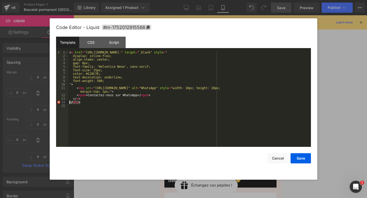
drag, startPoint x: 81, startPoint y: 103, endPoint x: 52, endPoint y: 103, distance: 29.3
click at [52, 103] on div "Code Editor - Liquid #m-1752012915566 Template CSS Script Data 1 2 3 4 5 6 7 8 …" at bounding box center [183, 98] width 267 height 161
click at [95, 41] on div "CSS" at bounding box center [90, 42] width 23 height 11
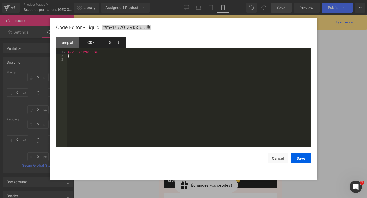
click at [108, 40] on div "Script" at bounding box center [113, 42] width 23 height 11
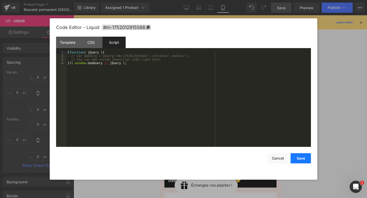
click at [298, 155] on button "Save" at bounding box center [300, 158] width 20 height 10
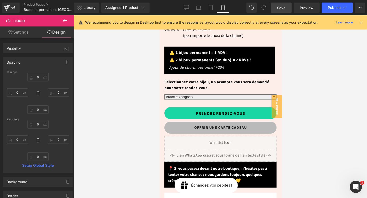
click at [281, 12] on link "Save" at bounding box center [281, 8] width 21 height 10
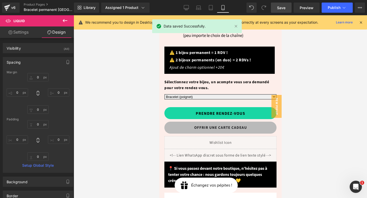
click at [284, 8] on span "Save" at bounding box center [281, 7] width 8 height 5
click at [331, 6] on span "Publish" at bounding box center [333, 8] width 13 height 4
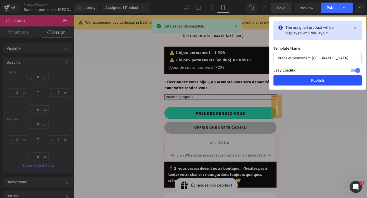
click at [316, 77] on button "Publish" at bounding box center [317, 80] width 88 height 10
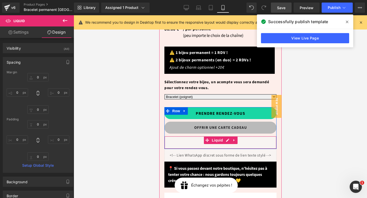
click at [204, 136] on div "Liquid" at bounding box center [220, 142] width 112 height 13
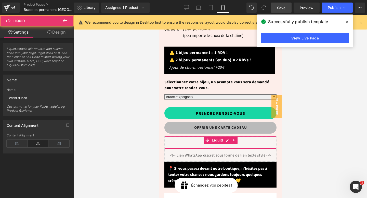
click at [59, 29] on link "Design" at bounding box center [56, 31] width 37 height 11
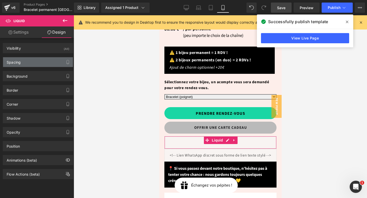
type input "10"
type input "0"
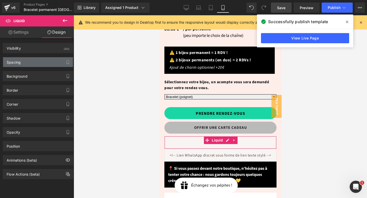
type input "0"
click at [41, 61] on div "Spacing" at bounding box center [38, 62] width 70 height 10
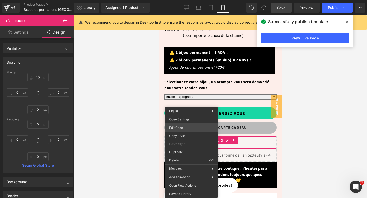
click at [187, 0] on div "Carousel You are previewing how the will restyle your page. You can not edit El…" at bounding box center [183, 0] width 367 height 0
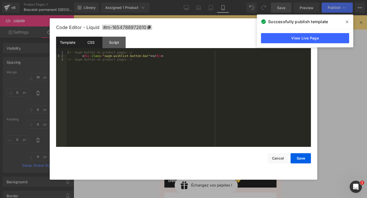
click at [91, 45] on div "CSS" at bounding box center [90, 42] width 23 height 11
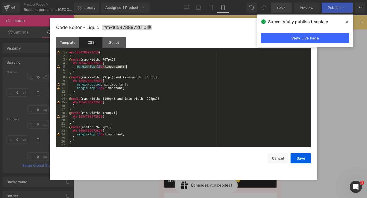
drag, startPoint x: 76, startPoint y: 67, endPoint x: 158, endPoint y: 67, distance: 82.0
click at [158, 67] on div "#m-1654788972610 { } @ media (max-width: 767px) { #m-1654788972610 { margin-top…" at bounding box center [189, 102] width 242 height 103
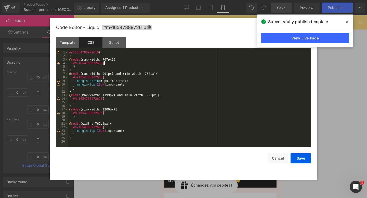
click at [102, 85] on div "#m-1654788972610 { } @ media (max-width: 767px) { #m-1654788972610 { } } @ medi…" at bounding box center [189, 102] width 242 height 103
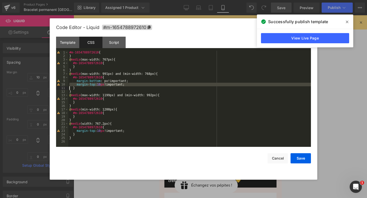
click at [102, 85] on div "#m-1654788972610 { } @ media (max-width: 767px) { #m-1654788972610 { } } @ medi…" at bounding box center [189, 102] width 242 height 103
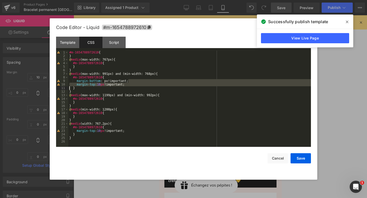
click at [105, 85] on div "#m-1654788972610 { } @ media (max-width: 767px) { #m-1654788972610 { } } @ medi…" at bounding box center [189, 102] width 242 height 103
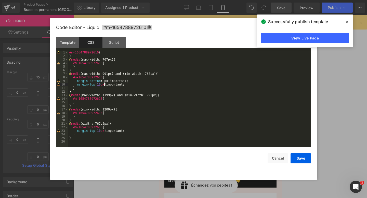
click at [105, 85] on div "#m-1654788972610 { } @ media (max-width: 767px) { #m-1654788972610 { } } @ medi…" at bounding box center [189, 102] width 242 height 103
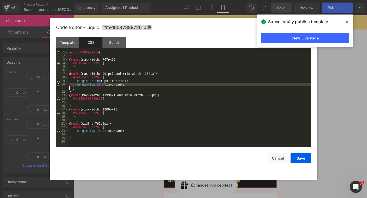
click at [105, 85] on div "#m-1654788972610 { } @ media (max-width: 767px) { #m-1654788972610 { } } @ medi…" at bounding box center [189, 102] width 242 height 103
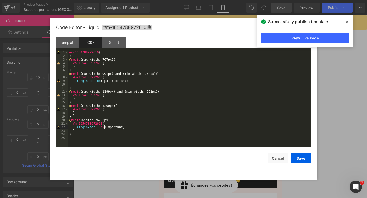
click at [104, 129] on div "#m-1654788972610 { } @ media (max-width: 767px) { #m-1654788972610 { } } @ medi…" at bounding box center [189, 102] width 242 height 103
click at [302, 160] on button "Save" at bounding box center [300, 158] width 20 height 10
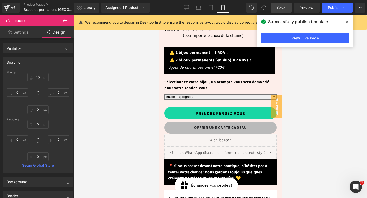
click at [276, 8] on link "Save" at bounding box center [281, 8] width 21 height 10
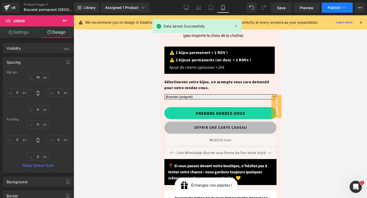
click at [341, 7] on icon at bounding box center [343, 7] width 5 height 5
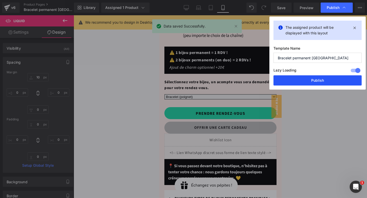
click at [309, 77] on button "Publish" at bounding box center [317, 80] width 88 height 10
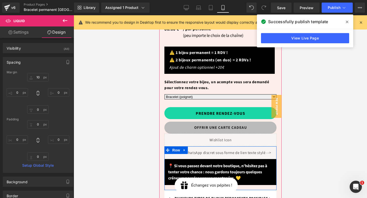
click at [191, 146] on div "Liquid" at bounding box center [220, 152] width 112 height 13
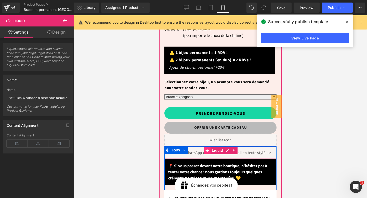
click at [205, 147] on span at bounding box center [206, 151] width 7 height 8
click at [194, 146] on div "Liquid" at bounding box center [220, 152] width 112 height 13
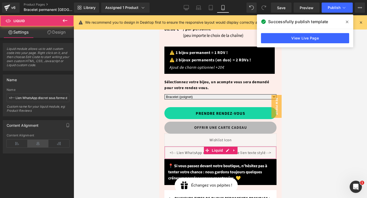
click at [33, 142] on icon at bounding box center [37, 144] width 21 height 8
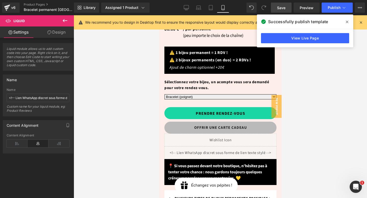
drag, startPoint x: 282, startPoint y: 8, endPoint x: 43, endPoint y: 113, distance: 261.3
click at [282, 8] on span "Save" at bounding box center [281, 7] width 8 height 5
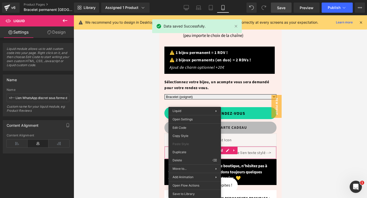
click at [241, 146] on div "Liquid" at bounding box center [220, 152] width 112 height 13
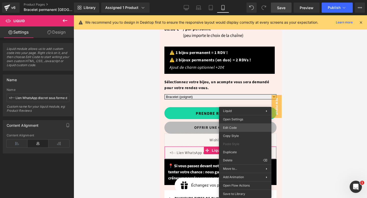
click at [232, 0] on div "Liquid You are previewing how the will restyle your page. You can not edit Elem…" at bounding box center [183, 0] width 367 height 0
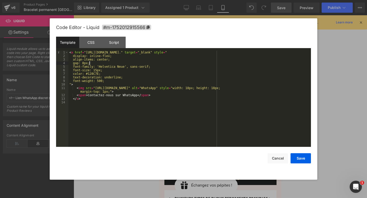
click at [90, 63] on div "< a href = "[URL][DOMAIN_NAME]." target = "_blank" style = " display: inline-fl…" at bounding box center [189, 102] width 242 height 103
click at [97, 64] on div "< a href = "[URL][DOMAIN_NAME]." target = "_blank" style = " display: inline-fl…" at bounding box center [189, 102] width 242 height 103
click at [92, 41] on div "CSS" at bounding box center [90, 42] width 23 height 11
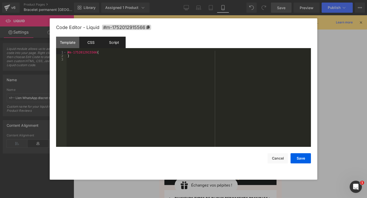
click at [113, 41] on div "Script" at bounding box center [113, 42] width 23 height 11
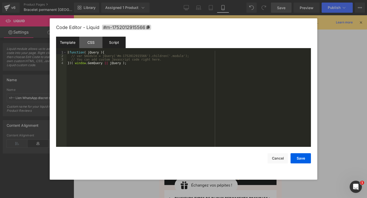
click at [71, 45] on div "Template" at bounding box center [67, 42] width 23 height 11
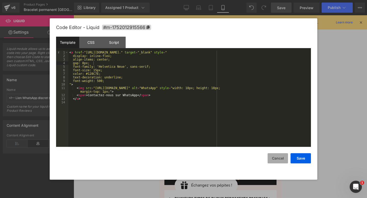
click at [284, 158] on button "Cancel" at bounding box center [277, 158] width 20 height 10
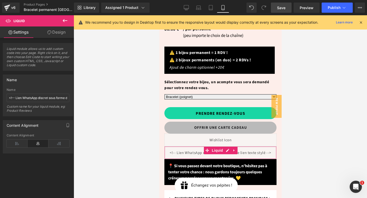
click at [55, 33] on link "Design" at bounding box center [56, 31] width 37 height 11
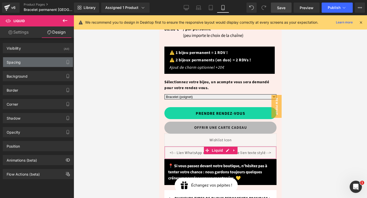
click at [27, 61] on div "Spacing" at bounding box center [38, 62] width 70 height 10
type input "0"
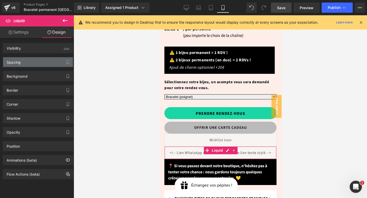
type input "0"
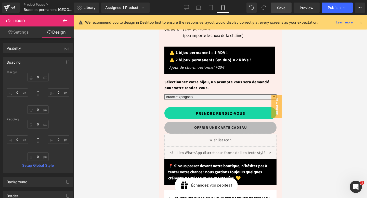
click at [282, 10] on span "Save" at bounding box center [281, 7] width 8 height 5
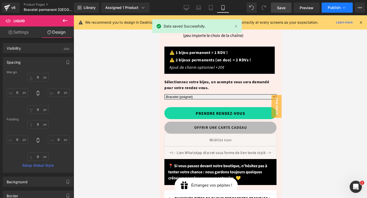
click at [343, 7] on icon at bounding box center [343, 7] width 5 height 5
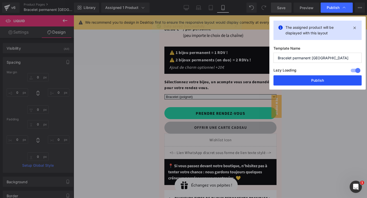
click at [301, 81] on button "Publish" at bounding box center [317, 80] width 88 height 10
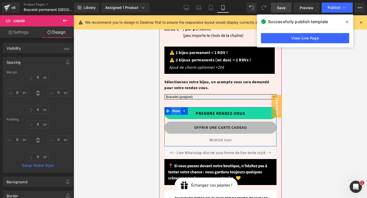
click at [175, 107] on span "Row" at bounding box center [176, 111] width 10 height 8
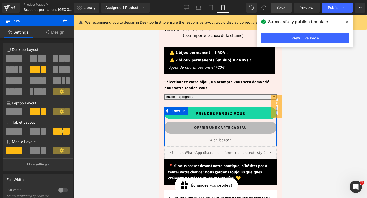
click at [36, 152] on span at bounding box center [35, 150] width 11 height 7
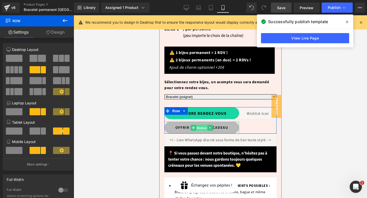
click at [204, 125] on span "Button" at bounding box center [201, 128] width 12 height 6
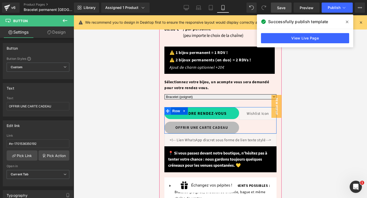
click at [170, 107] on span at bounding box center [167, 111] width 7 height 8
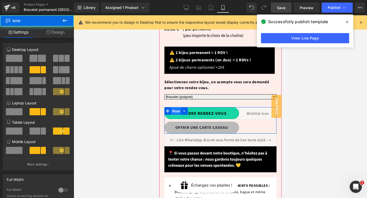
click at [177, 107] on span "Row" at bounding box center [176, 111] width 10 height 8
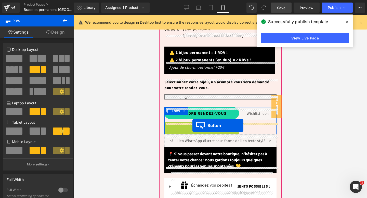
drag, startPoint x: 193, startPoint y: 116, endPoint x: 191, endPoint y: 124, distance: 8.7
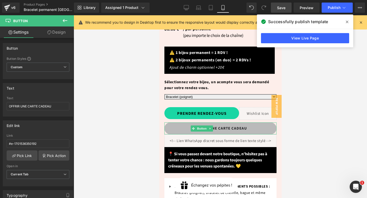
click at [279, 6] on span "Save" at bounding box center [281, 7] width 8 height 5
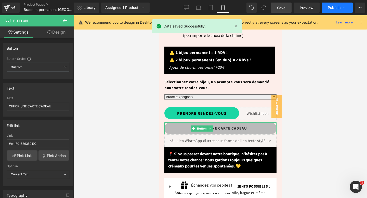
click at [333, 7] on span "Publish" at bounding box center [333, 8] width 13 height 4
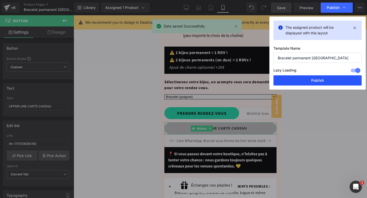
click at [313, 81] on button "Publish" at bounding box center [317, 80] width 88 height 10
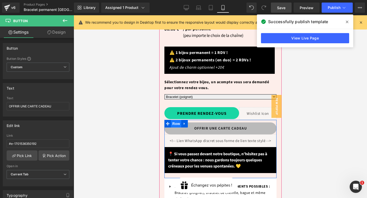
click at [176, 120] on span "Row" at bounding box center [176, 124] width 10 height 8
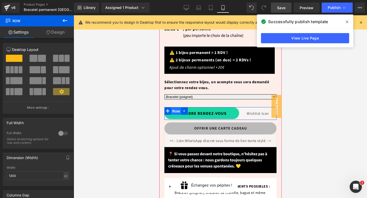
click at [174, 107] on span "Row" at bounding box center [176, 111] width 10 height 8
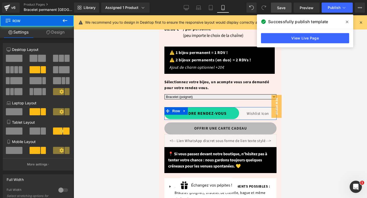
click at [58, 33] on link "Design" at bounding box center [55, 31] width 37 height 11
click at [0, 0] on div "Spacing" at bounding box center [0, 0] width 0 height 0
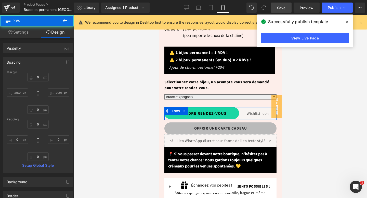
type input "0"
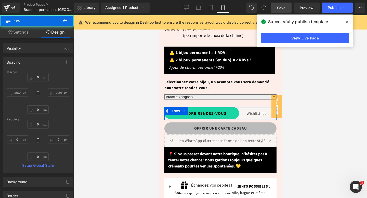
type input "0"
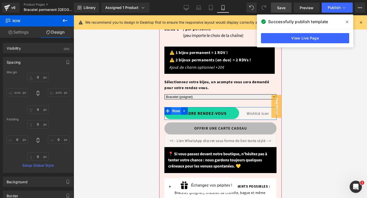
click at [173, 107] on span "Row" at bounding box center [176, 111] width 10 height 8
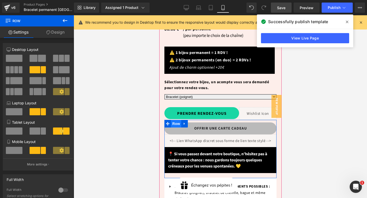
click at [177, 120] on span "Row" at bounding box center [176, 124] width 10 height 8
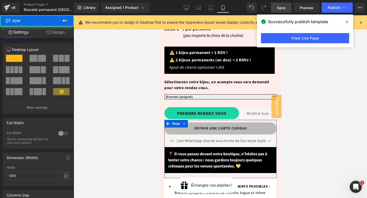
click at [58, 29] on link "Design" at bounding box center [55, 31] width 37 height 11
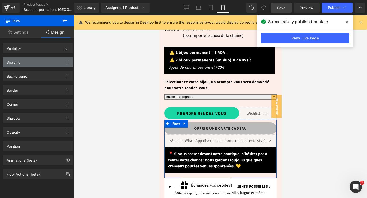
click at [27, 60] on div "Spacing" at bounding box center [38, 62] width 70 height 10
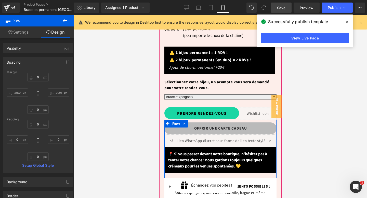
click at [227, 120] on div "OFFRIR UNE CARTE CADEAU Button Liquid 📍 Si vous passez devant notre boutique, n…" at bounding box center [220, 149] width 112 height 58
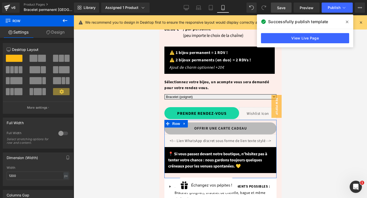
click at [60, 30] on link "Design" at bounding box center [55, 31] width 37 height 11
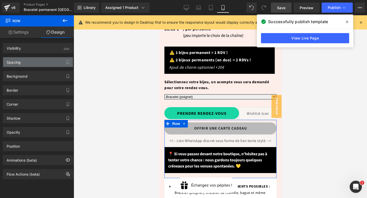
click at [30, 59] on div "Spacing" at bounding box center [38, 62] width 70 height 10
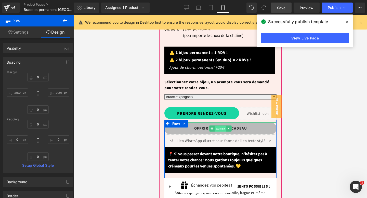
click at [218, 125] on span "Button" at bounding box center [220, 128] width 12 height 6
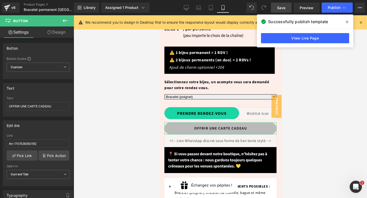
drag, startPoint x: 53, startPoint y: 34, endPoint x: 50, endPoint y: 36, distance: 3.8
click at [53, 34] on link "Design" at bounding box center [56, 31] width 37 height 11
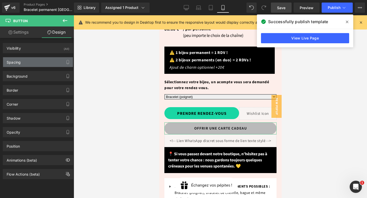
click at [29, 63] on div "Spacing" at bounding box center [38, 62] width 70 height 10
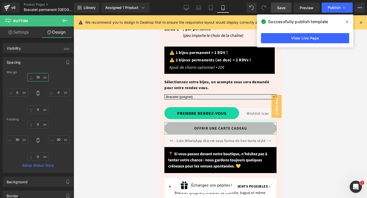
click at [39, 76] on input "10" at bounding box center [37, 77] width 21 height 8
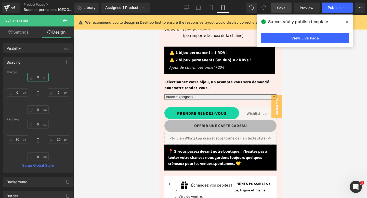
type input "0"
click at [283, 5] on span "Save" at bounding box center [281, 7] width 8 height 5
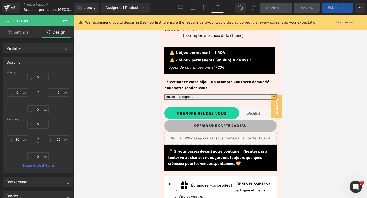
click at [344, 9] on icon at bounding box center [343, 7] width 5 height 5
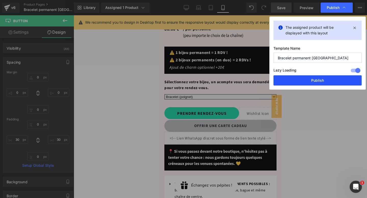
click at [324, 81] on button "Publish" at bounding box center [317, 80] width 88 height 10
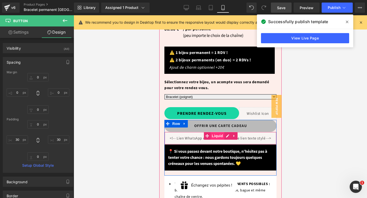
click at [216, 132] on span "Liquid" at bounding box center [217, 136] width 14 height 8
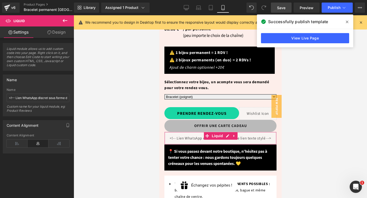
click at [56, 34] on link "Design" at bounding box center [56, 31] width 37 height 11
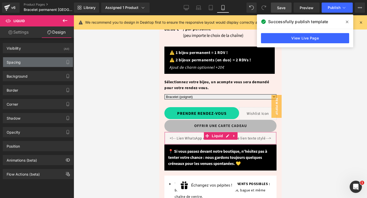
type input "0"
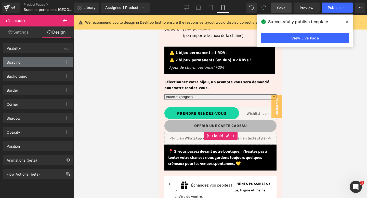
type input "0"
click at [31, 59] on div "Spacing" at bounding box center [38, 62] width 70 height 10
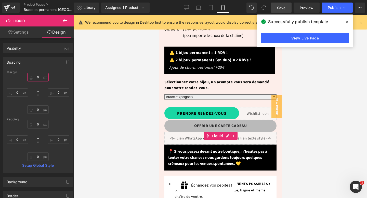
click at [38, 78] on input "0" at bounding box center [37, 77] width 21 height 8
type input "20"
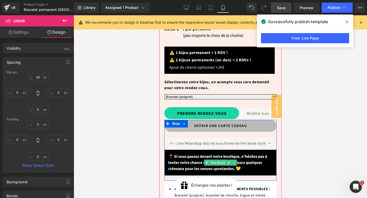
click at [214, 154] on strong "📍 Si vous passez devant notre boutique, n’hésitez pas à tenter votre chance : n…" at bounding box center [217, 163] width 99 height 18
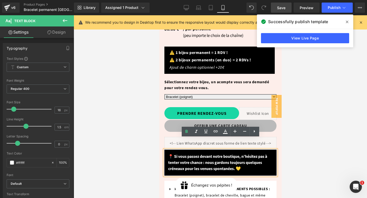
click at [174, 169] on div "OFFRIR UNE CARTE CADEAU Button Liquid 📍 Si vous passez devant notre boutique, n…" at bounding box center [220, 150] width 112 height 61
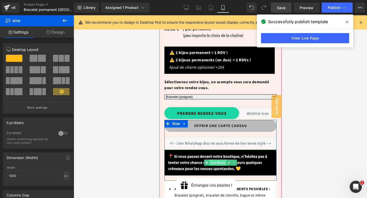
click at [217, 160] on span "Text Block" at bounding box center [217, 163] width 17 height 6
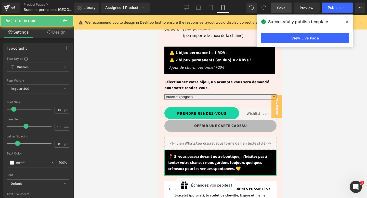
click at [57, 30] on link "Design" at bounding box center [56, 31] width 37 height 11
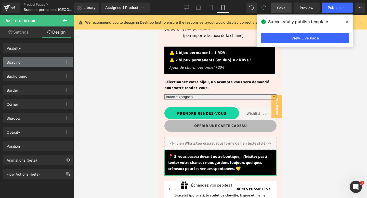
click at [28, 62] on div "Spacing" at bounding box center [38, 62] width 70 height 10
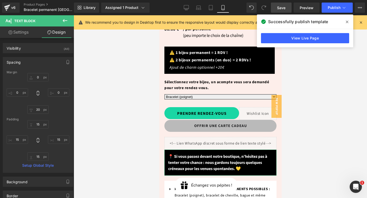
type input "0"
type input "20"
type input "0"
type input "15"
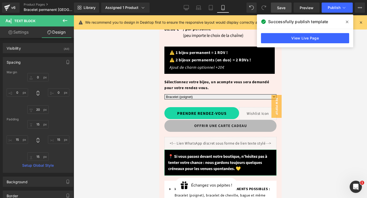
type input "15"
click at [39, 76] on input "0" at bounding box center [37, 77] width 21 height 8
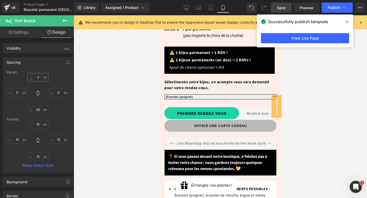
type input "20"
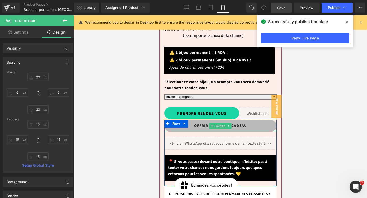
click at [215, 120] on link "OFFRIR UNE CARTE CADEAU" at bounding box center [220, 126] width 112 height 12
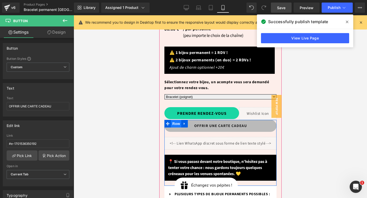
click at [174, 120] on span "Row" at bounding box center [176, 124] width 10 height 8
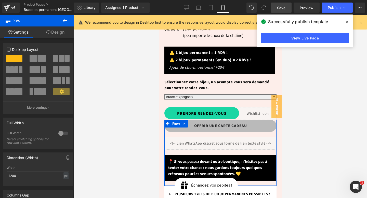
click at [60, 31] on link "Design" at bounding box center [55, 31] width 37 height 11
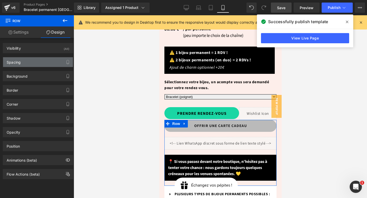
click at [30, 63] on div "Spacing" at bounding box center [38, 62] width 70 height 10
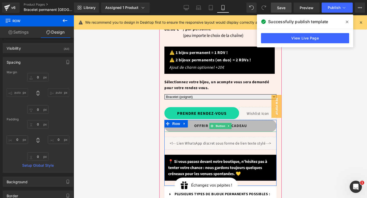
click at [244, 120] on link "OFFRIR UNE CARTE CADEAU" at bounding box center [220, 126] width 112 height 12
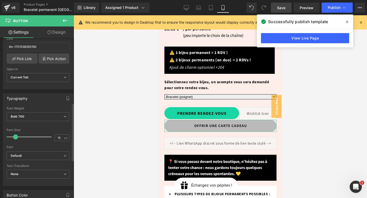
scroll to position [178, 0]
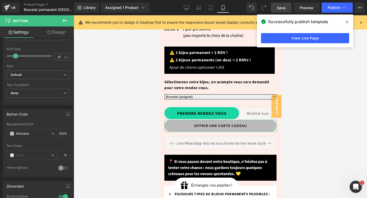
click at [55, 33] on link "Design" at bounding box center [56, 31] width 37 height 11
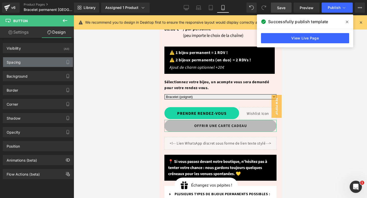
type input "0"
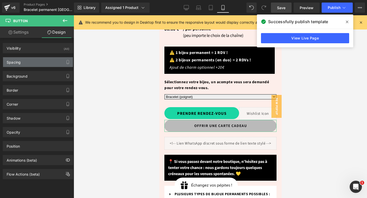
type input "30"
type input "0"
click at [20, 62] on div "Spacing" at bounding box center [14, 60] width 14 height 7
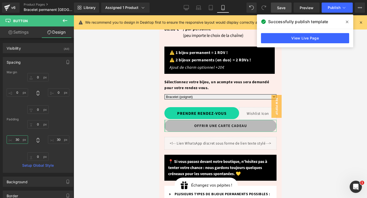
click at [16, 139] on input "30" at bounding box center [17, 139] width 21 height 8
type input "0"
click at [58, 139] on input "30" at bounding box center [58, 139] width 21 height 8
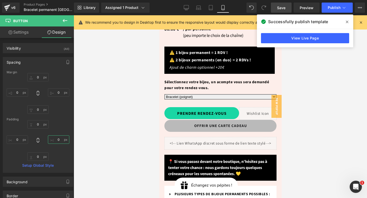
type input "0"
click at [284, 8] on span "Save" at bounding box center [281, 7] width 8 height 5
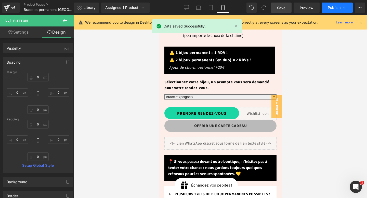
click at [338, 7] on span "Publish" at bounding box center [333, 8] width 13 height 4
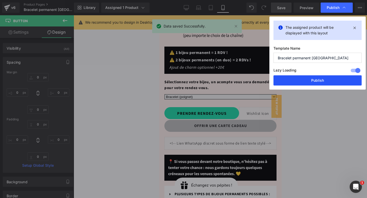
click at [317, 78] on button "Publish" at bounding box center [317, 80] width 88 height 10
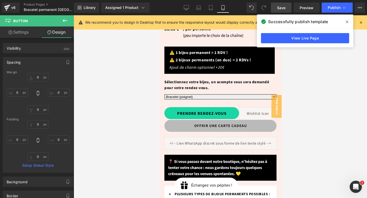
click at [345, 21] on icon at bounding box center [346, 22] width 3 height 4
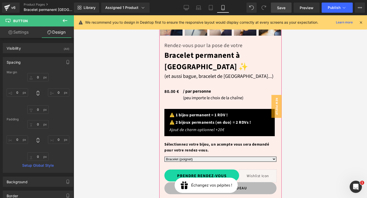
scroll to position [212, 0]
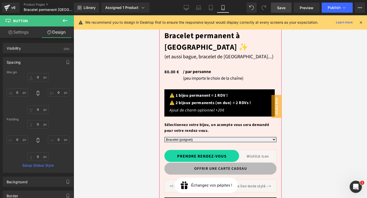
click at [197, 137] on select "Bracelet (poignet) Bracelet de cheville Bague permanente Collier (50 cm) Chaine…" at bounding box center [220, 139] width 112 height 5
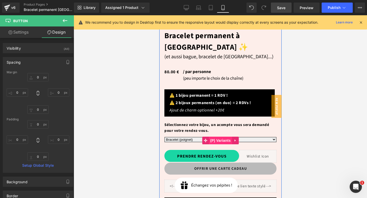
click at [220, 137] on span "(P) Variants" at bounding box center [219, 141] width 23 height 8
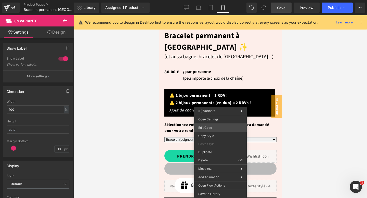
click at [218, 0] on div "(P) Variants You are previewing how the will restyle your page. You can not edi…" at bounding box center [183, 0] width 367 height 0
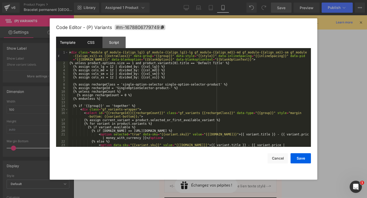
click at [92, 44] on div "CSS" at bounding box center [90, 42] width 23 height 11
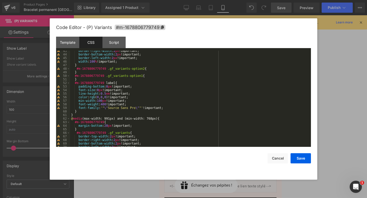
scroll to position [481, 0]
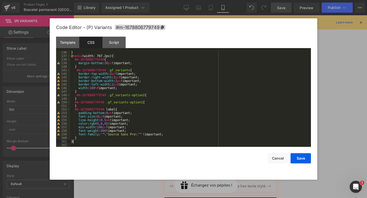
click at [118, 143] on div "} @ media (width: 767.2px) { #m-1678806779749 { margin-bottom : 20 px !importan…" at bounding box center [189, 102] width 239 height 103
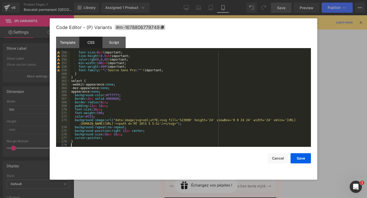
scroll to position [545, 0]
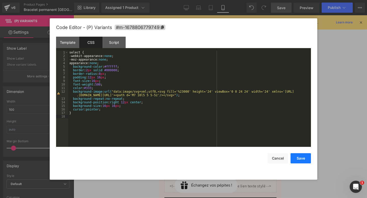
click at [298, 159] on button "Save" at bounding box center [300, 158] width 20 height 10
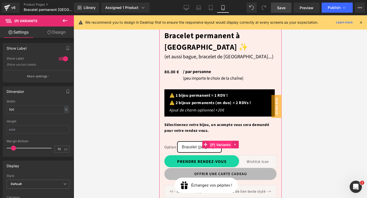
click at [215, 141] on span "(P) Variants" at bounding box center [219, 145] width 23 height 8
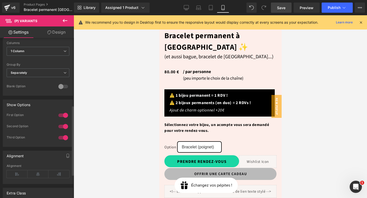
scroll to position [208, 0]
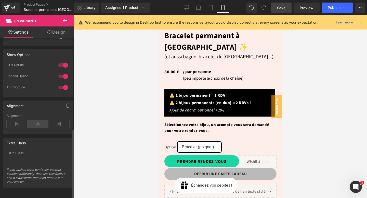
click at [35, 120] on icon at bounding box center [37, 124] width 21 height 8
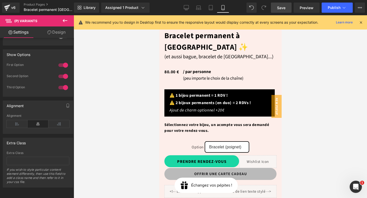
click at [275, 8] on link "Save" at bounding box center [281, 8] width 21 height 10
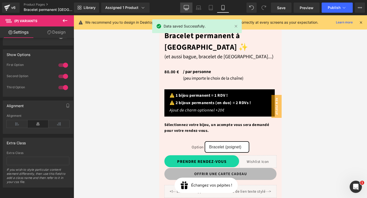
click at [186, 9] on icon at bounding box center [186, 7] width 5 height 4
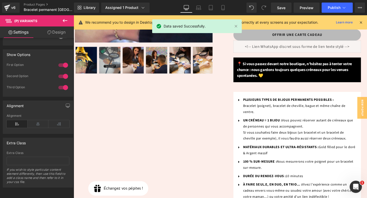
scroll to position [61, 0]
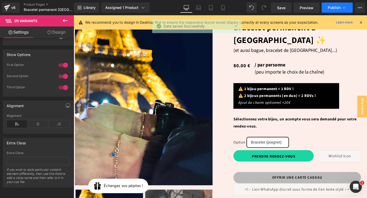
click at [339, 9] on span "Publish" at bounding box center [333, 8] width 13 height 4
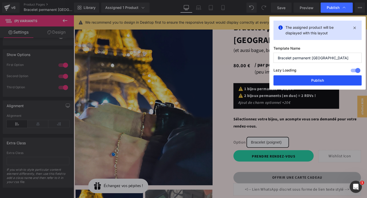
click at [316, 83] on button "Publish" at bounding box center [317, 80] width 88 height 10
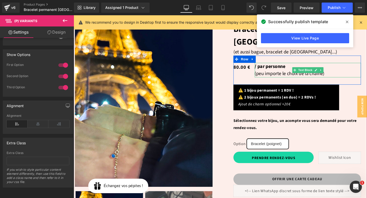
scroll to position [52, 0]
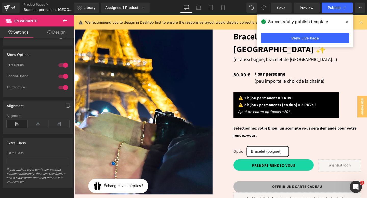
click at [347, 21] on icon at bounding box center [346, 22] width 3 height 4
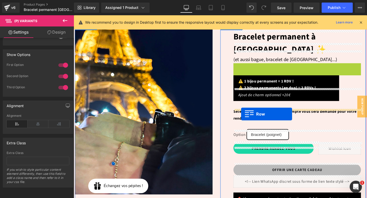
drag, startPoint x: 244, startPoint y: 56, endPoint x: 249, endPoint y: 119, distance: 63.6
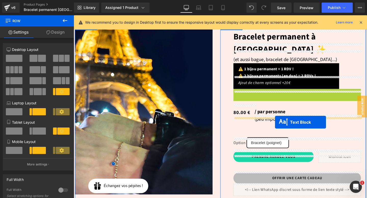
drag, startPoint x: 294, startPoint y: 89, endPoint x: 285, endPoint y: 128, distance: 39.8
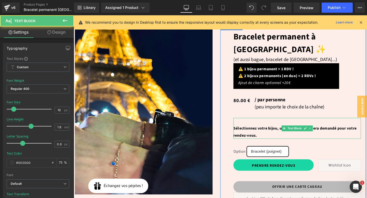
click at [245, 131] on span "Sélectionnez votre bijou, un acompte vous sera demandé pour votre rendez-vous." at bounding box center [305, 137] width 129 height 13
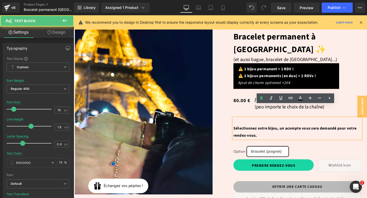
click at [242, 131] on span "Sélectionnez votre bijou, un acompte vous sera demandé pour votre rendez-vous." at bounding box center [305, 137] width 129 height 13
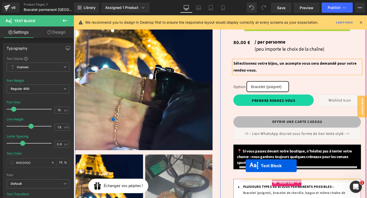
scroll to position [103, 0]
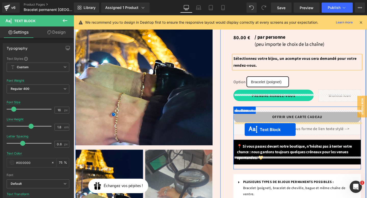
drag, startPoint x: 283, startPoint y: 64, endPoint x: 253, endPoint y: 135, distance: 77.0
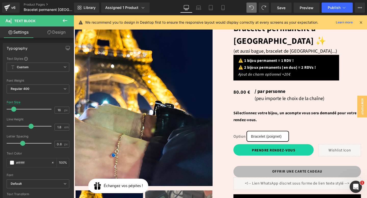
scroll to position [27, 0]
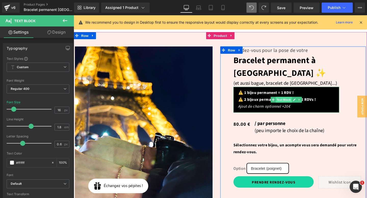
click at [291, 101] on span "Text Block" at bounding box center [294, 104] width 17 height 6
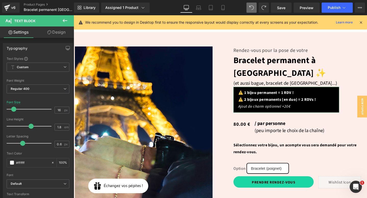
click at [53, 31] on link "Design" at bounding box center [56, 31] width 37 height 11
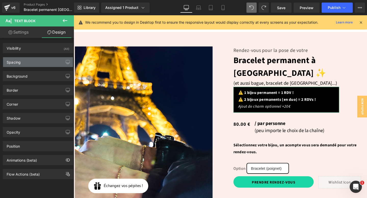
click at [30, 60] on div "Spacing" at bounding box center [38, 62] width 70 height 10
type input "0"
type input "90"
type input "0"
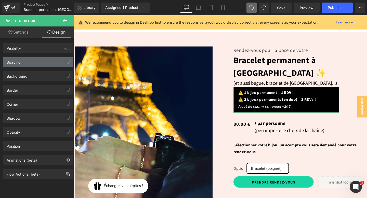
type input "10"
type input "0"
type input "10"
type input "20"
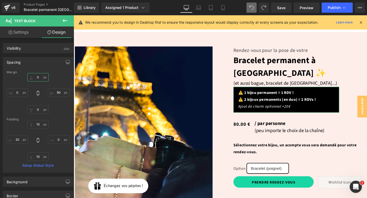
click at [39, 78] on input "0" at bounding box center [37, 77] width 21 height 8
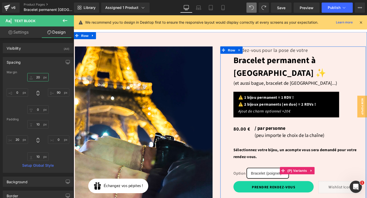
type input "20"
click at [246, 179] on label "Option" at bounding box center [247, 182] width 13 height 6
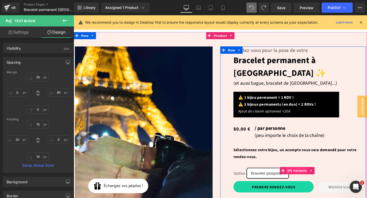
click at [309, 175] on span "(P) Variants" at bounding box center [308, 179] width 23 height 8
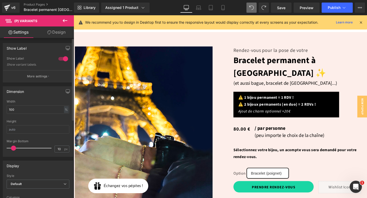
click at [63, 57] on div at bounding box center [63, 59] width 12 height 8
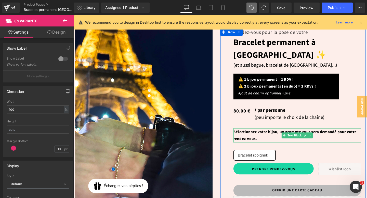
scroll to position [47, 0]
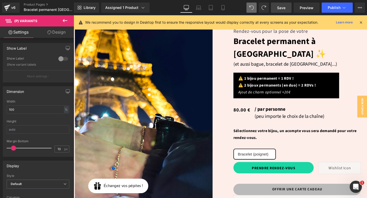
click at [284, 8] on span "Save" at bounding box center [281, 7] width 8 height 5
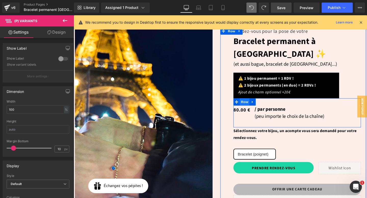
click at [253, 103] on span "Row" at bounding box center [253, 107] width 10 height 8
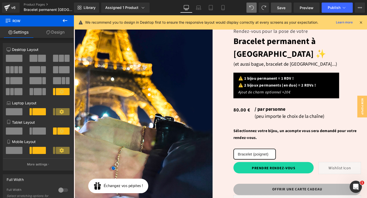
click at [66, 18] on icon at bounding box center [65, 21] width 6 height 6
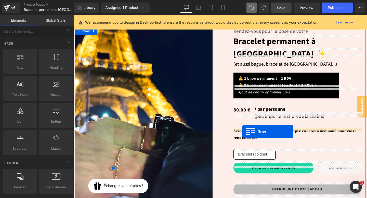
drag, startPoint x: 92, startPoint y: 75, endPoint x: 251, endPoint y: 137, distance: 170.5
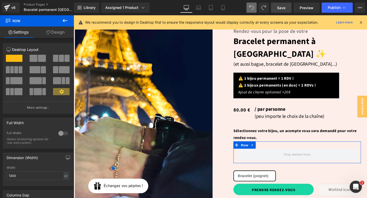
click at [36, 59] on span at bounding box center [34, 58] width 8 height 7
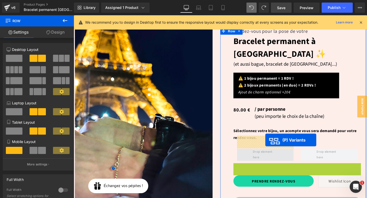
drag, startPoint x: 289, startPoint y: 150, endPoint x: 274, endPoint y: 147, distance: 15.0
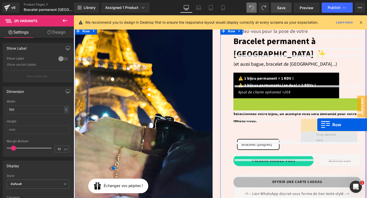
drag, startPoint x: 245, startPoint y: 93, endPoint x: 329, endPoint y: 130, distance: 92.2
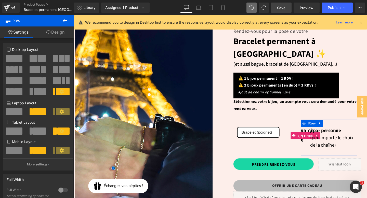
click at [317, 138] on span "(P) Price" at bounding box center [317, 142] width 18 height 8
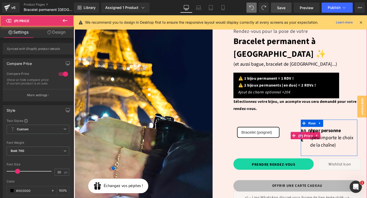
click at [317, 133] on span "80.00 €" at bounding box center [317, 142] width 10 height 18
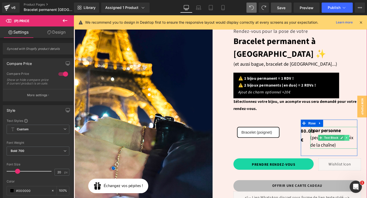
click at [360, 143] on icon at bounding box center [360, 144] width 1 height 2
click at [363, 143] on icon at bounding box center [363, 144] width 3 height 3
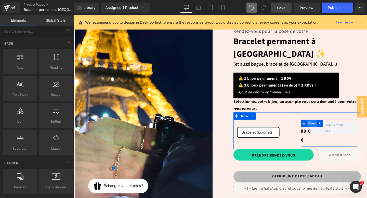
click at [324, 125] on span "Row" at bounding box center [324, 129] width 10 height 8
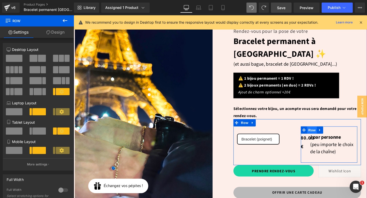
click at [322, 132] on span "Row" at bounding box center [324, 136] width 10 height 8
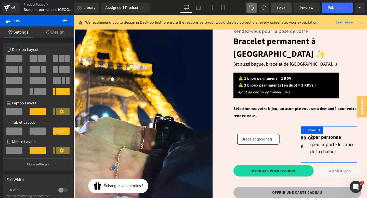
click at [13, 57] on span at bounding box center [14, 58] width 17 height 7
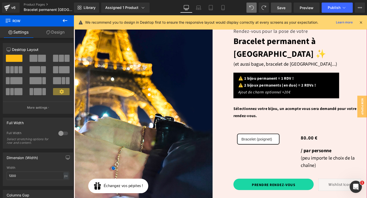
click at [322, 140] on div "0 € 80.00 € (P) Price" at bounding box center [341, 144] width 59 height 9
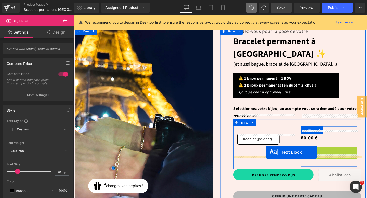
drag, startPoint x: 327, startPoint y: 152, endPoint x: 275, endPoint y: 159, distance: 52.4
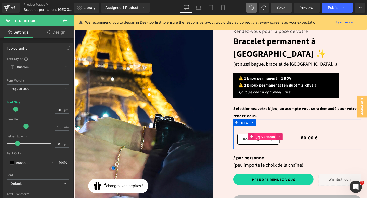
click at [270, 139] on span "(P) Variants" at bounding box center [274, 143] width 23 height 8
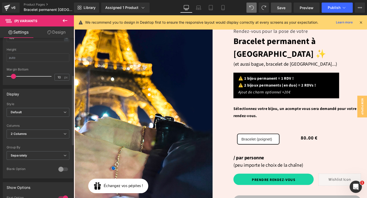
scroll to position [0, 0]
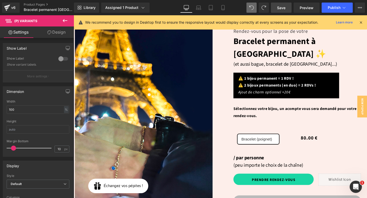
click at [53, 33] on link "Design" at bounding box center [56, 31] width 37 height 11
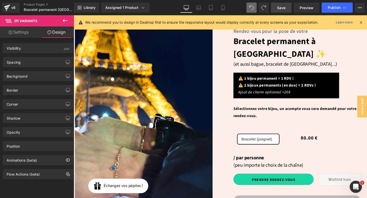
click at [24, 31] on link "Settings" at bounding box center [18, 31] width 37 height 11
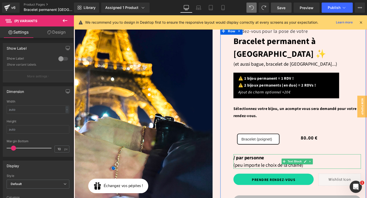
click at [258, 162] on strong "/ par personne" at bounding box center [257, 165] width 32 height 7
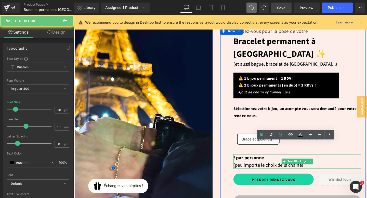
click at [258, 162] on strong "/ par personne" at bounding box center [257, 165] width 32 height 7
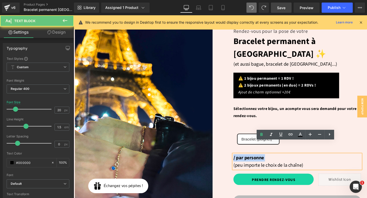
click at [258, 162] on strong "/ par personne" at bounding box center [257, 165] width 32 height 7
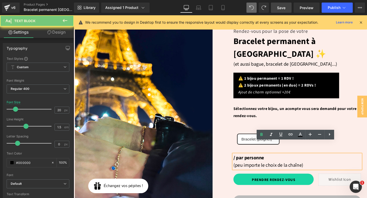
click at [262, 161] on p "/ par personne (peu importe le choix de la chaîne)" at bounding box center [308, 168] width 134 height 15
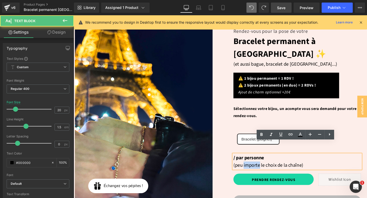
click at [262, 161] on p "/ par personne (peu importe le choix de la chaîne)" at bounding box center [308, 168] width 134 height 15
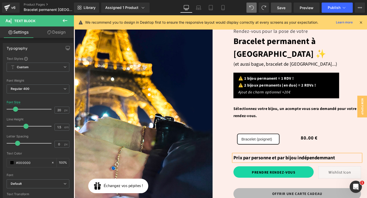
click at [318, 162] on b "Prix par personne et par bijou indépendemmant" at bounding box center [294, 165] width 107 height 7
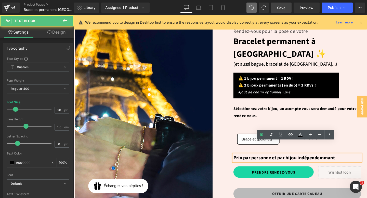
click at [318, 162] on b "Prix par personne et par bijou indépendemmant" at bounding box center [294, 165] width 107 height 7
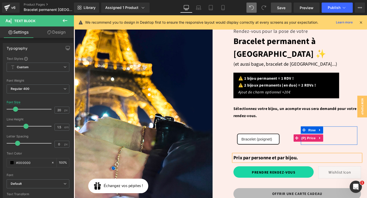
click at [348, 140] on div "0 € 80.00 €" at bounding box center [341, 144] width 59 height 9
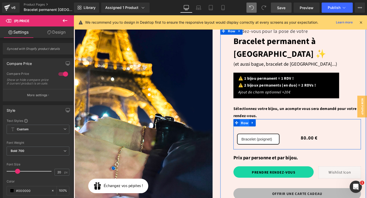
click at [253, 125] on span "Row" at bounding box center [253, 129] width 10 height 8
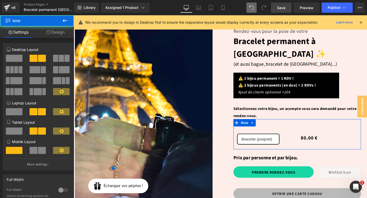
click at [55, 27] on link "Design" at bounding box center [55, 31] width 37 height 11
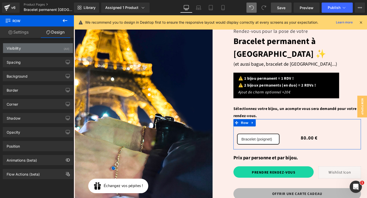
type input "0"
type input "30"
type input "0"
type input "10"
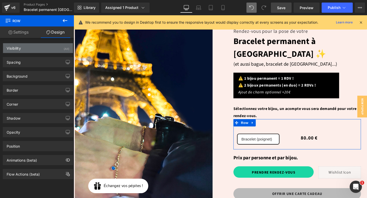
type input "0"
click at [38, 54] on div "Spacing [GEOGRAPHIC_DATA] 0px 0 auto auto 0px 0 auto auto [GEOGRAPHIC_DATA] 30p…" at bounding box center [38, 60] width 76 height 14
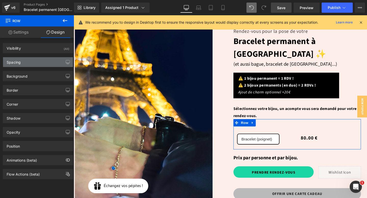
click at [35, 63] on div "Spacing" at bounding box center [38, 62] width 70 height 10
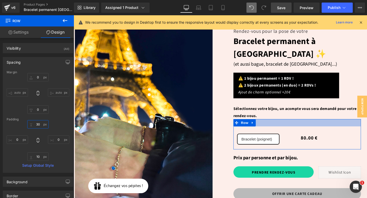
click at [38, 125] on input "30" at bounding box center [37, 124] width 21 height 8
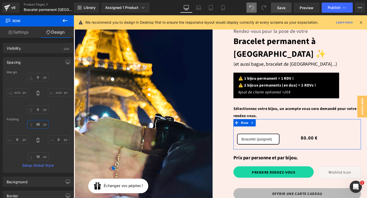
click at [38, 125] on input "30" at bounding box center [37, 124] width 21 height 8
type input "0"
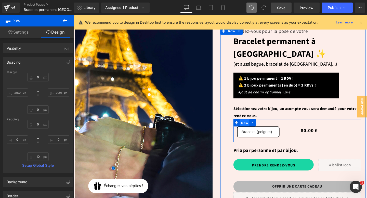
click at [251, 124] on span "Row" at bounding box center [253, 128] width 10 height 8
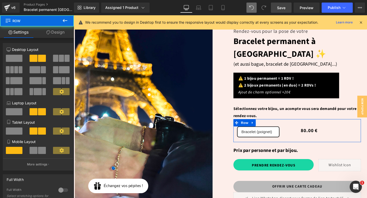
click at [59, 30] on link "Design" at bounding box center [55, 31] width 37 height 11
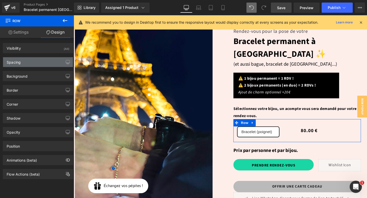
click at [30, 62] on div "Spacing" at bounding box center [38, 62] width 70 height 10
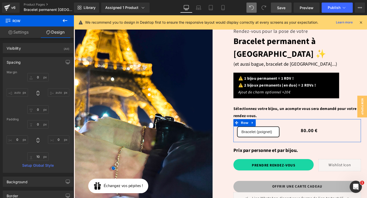
click at [16, 31] on link "Settings" at bounding box center [18, 31] width 37 height 11
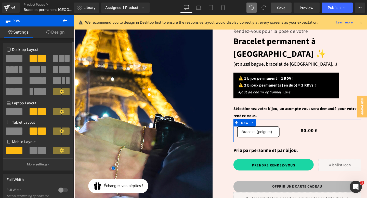
scroll to position [112, 0]
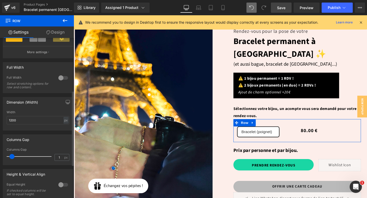
type input "0"
drag, startPoint x: 11, startPoint y: 158, endPoint x: 0, endPoint y: 157, distance: 11.2
click at [0, 157] on div "Columns Gap 0px Columns Gap 0 px" at bounding box center [38, 148] width 76 height 35
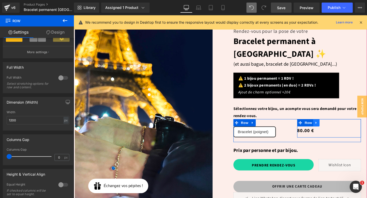
click at [329, 127] on icon at bounding box center [329, 129] width 4 height 4
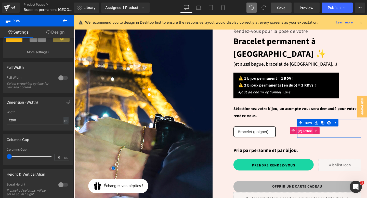
click at [316, 133] on span "(P) Price" at bounding box center [317, 137] width 18 height 8
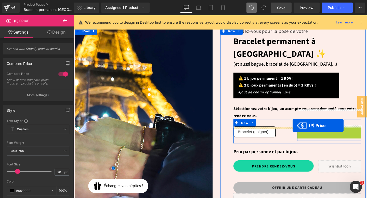
drag, startPoint x: 312, startPoint y: 123, endPoint x: 303, endPoint y: 131, distance: 11.9
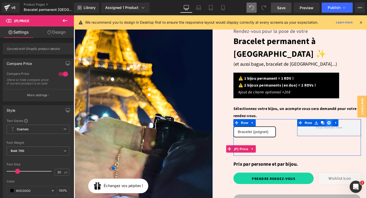
click at [341, 127] on icon at bounding box center [342, 129] width 4 height 4
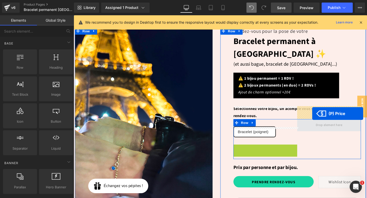
drag, startPoint x: 245, startPoint y: 142, endPoint x: 324, endPoint y: 118, distance: 82.4
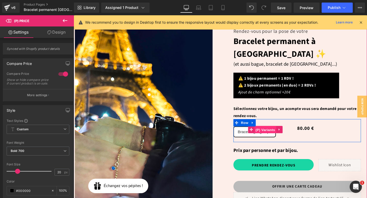
click at [270, 132] on span "(P) Variants" at bounding box center [274, 136] width 23 height 8
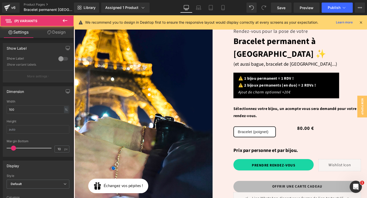
click at [52, 34] on link "Design" at bounding box center [56, 31] width 37 height 11
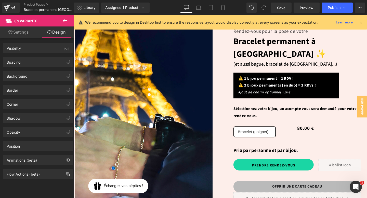
click at [30, 68] on div "Background Color & Image color Color % Image Replace Image Upload image or Brow…" at bounding box center [38, 74] width 76 height 14
click at [30, 65] on div "Spacing" at bounding box center [38, 62] width 70 height 10
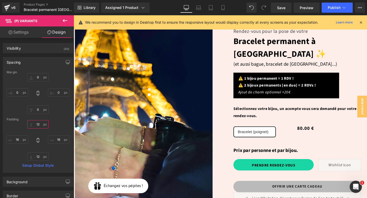
click at [38, 124] on input "12" at bounding box center [37, 124] width 21 height 8
type input "0"
click at [38, 155] on input "12" at bounding box center [37, 156] width 21 height 8
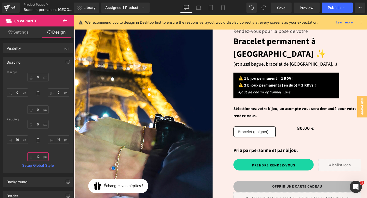
type input "0"
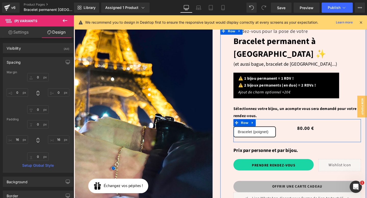
click at [312, 129] on div "Bracelet (poignet) Bracelet de cheville Bague permanente Collier (50 cm) Chaine…" at bounding box center [308, 136] width 134 height 24
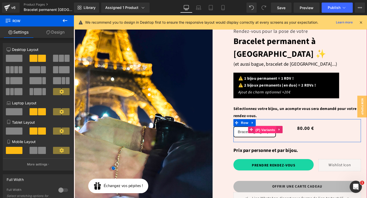
click at [267, 132] on span "(P) Variants" at bounding box center [274, 136] width 23 height 8
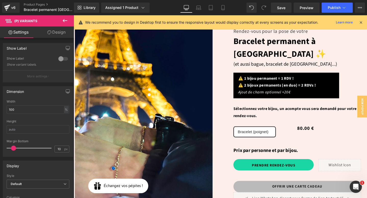
click at [62, 32] on link "Design" at bounding box center [56, 31] width 37 height 11
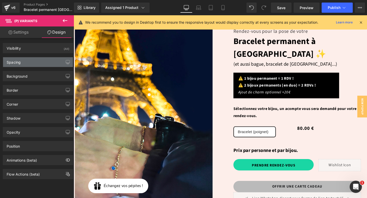
click at [44, 58] on div "Spacing" at bounding box center [38, 62] width 70 height 10
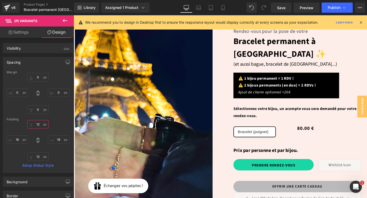
click at [36, 126] on input "12" at bounding box center [37, 124] width 21 height 8
type input "0"
click at [53, 146] on div "0 0 16px 16 12px 12 16px 16" at bounding box center [38, 140] width 63 height 41
click at [40, 158] on input "12" at bounding box center [37, 156] width 21 height 8
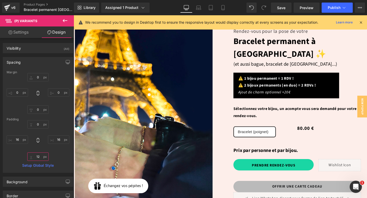
click at [40, 158] on input "12" at bounding box center [37, 156] width 21 height 8
type input "0"
click at [56, 154] on div "0 0 16px 16 0 0 16px 16" at bounding box center [38, 140] width 63 height 41
drag, startPoint x: 281, startPoint y: 6, endPoint x: 228, endPoint y: 94, distance: 102.6
click at [281, 6] on span "Save" at bounding box center [281, 7] width 8 height 5
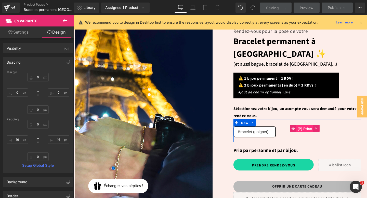
click at [317, 131] on span "(P) Price" at bounding box center [317, 135] width 18 height 8
click at [317, 130] on div "0 € 80.00 € (P) Price" at bounding box center [341, 134] width 67 height 9
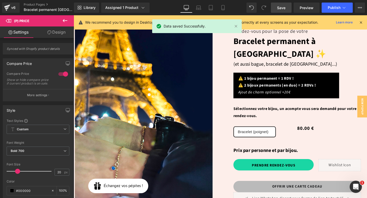
click at [62, 34] on link "Design" at bounding box center [56, 31] width 37 height 11
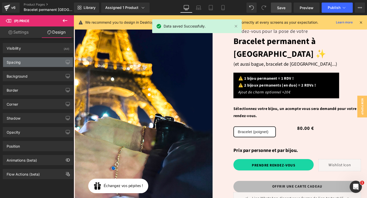
click at [38, 64] on div "Spacing" at bounding box center [38, 62] width 70 height 10
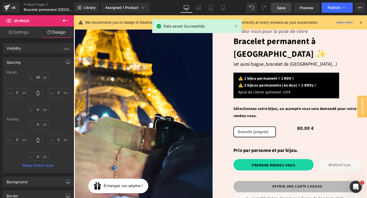
type input "20"
type input "0"
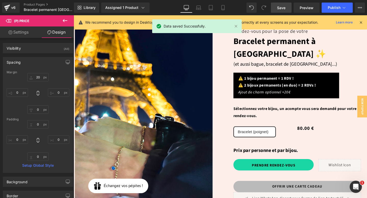
type input "0"
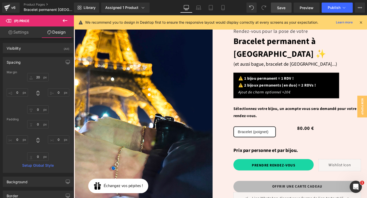
click at [35, 82] on div "20px 20 0px 0 0px 0 0px 0" at bounding box center [38, 93] width 63 height 41
click at [37, 76] on input "20" at bounding box center [37, 77] width 21 height 8
type input "0"
click at [63, 79] on div "0 0 0px 0 0px 0 0px 0" at bounding box center [38, 93] width 63 height 41
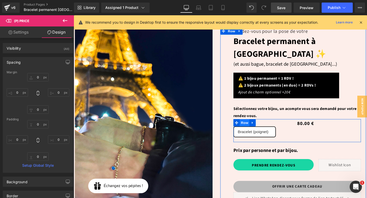
click at [252, 124] on span "Row" at bounding box center [253, 128] width 10 height 8
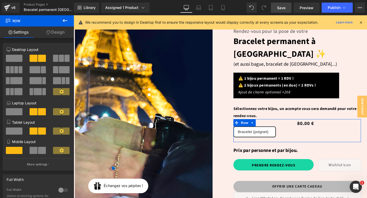
click at [56, 31] on link "Design" at bounding box center [55, 31] width 37 height 11
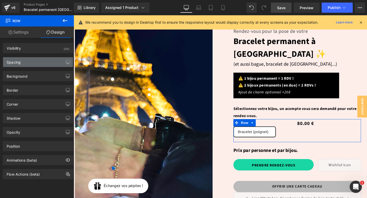
click at [22, 64] on div "Spacing" at bounding box center [38, 62] width 70 height 10
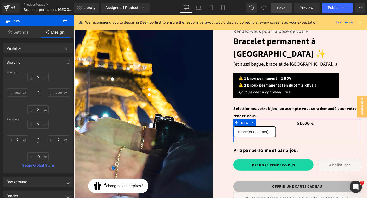
type input "0"
type input "10"
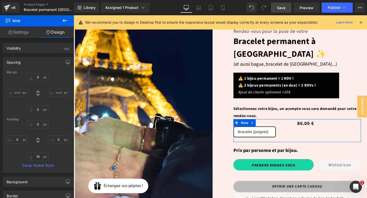
type input "0"
click at [35, 156] on input "10" at bounding box center [37, 156] width 21 height 8
type input "0"
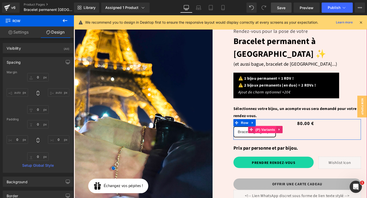
click at [273, 132] on span "(P) Variants" at bounding box center [274, 136] width 23 height 8
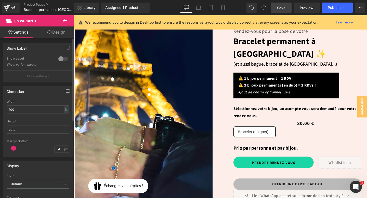
type input "0"
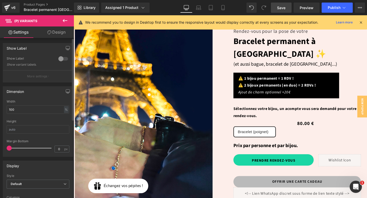
drag, startPoint x: 13, startPoint y: 148, endPoint x: 0, endPoint y: 147, distance: 13.0
click at [0, 147] on div "Dimension 100% Width 100 % % px Height 0px Margin Bottom 0 px" at bounding box center [38, 119] width 76 height 74
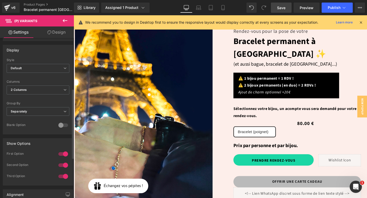
scroll to position [120, 0]
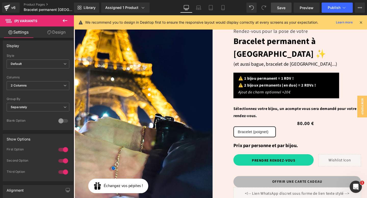
click at [61, 32] on link "Design" at bounding box center [56, 31] width 37 height 11
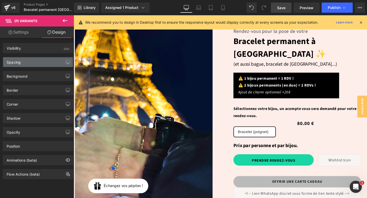
type input "0"
type input "12"
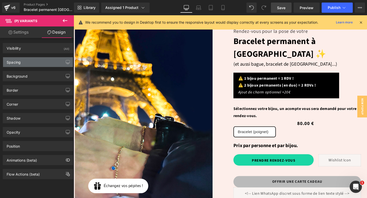
type input "16"
type input "12"
type input "16"
click at [34, 58] on div "Spacing" at bounding box center [38, 62] width 70 height 10
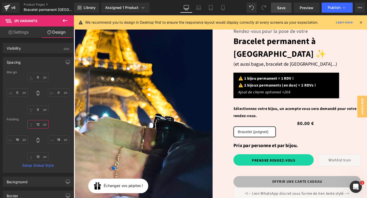
click at [40, 124] on input "12" at bounding box center [37, 124] width 21 height 8
type input "0"
click at [39, 158] on input "12" at bounding box center [37, 156] width 21 height 8
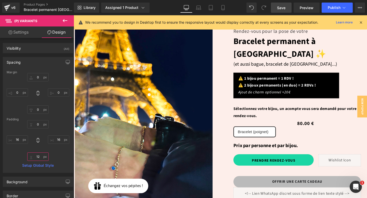
click at [39, 158] on input "12" at bounding box center [37, 156] width 21 height 8
type input "0"
click at [55, 150] on div "0 0 16px 16 0 0 16px 16" at bounding box center [38, 140] width 63 height 41
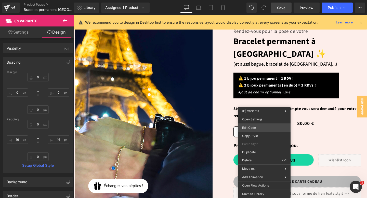
click at [255, 0] on div "(P) Variants You are previewing how the will restyle your page. You can not edi…" at bounding box center [183, 0] width 367 height 0
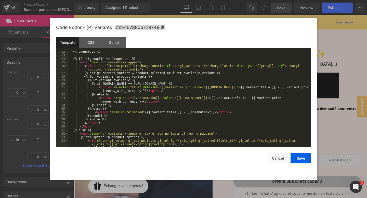
scroll to position [125, 0]
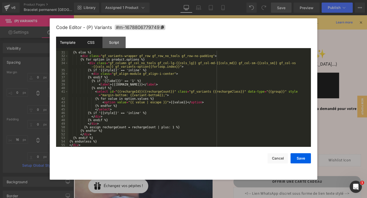
click at [89, 41] on div "CSS" at bounding box center [90, 42] width 23 height 11
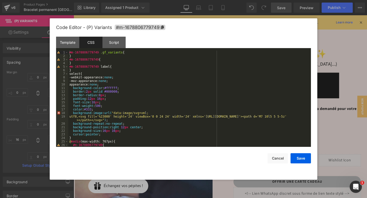
click at [78, 99] on div "#m-1678806779749 .gf_variants { } #m-1678806779749 { } #m-1678806779749 label {…" at bounding box center [188, 102] width 240 height 103
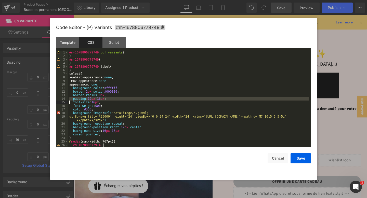
click at [78, 99] on div "#m-1678806779749 .gf_variants { } #m-1678806779749 { } #m-1678806779749 label {…" at bounding box center [188, 102] width 240 height 103
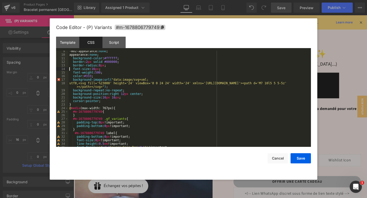
scroll to position [30, 0]
click at [124, 93] on div "-moz-appearance: none ; appearance: none ; background-color : #ffffff ; border …" at bounding box center [188, 100] width 240 height 103
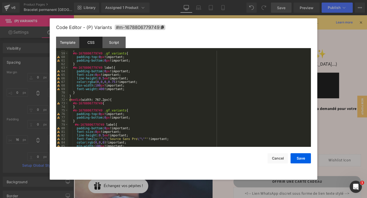
scroll to position [225, 0]
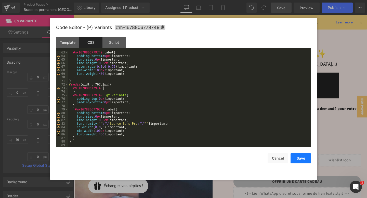
click at [296, 158] on button "Save" at bounding box center [300, 158] width 20 height 10
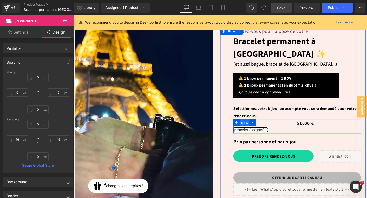
click at [254, 124] on span "Row" at bounding box center [253, 128] width 10 height 8
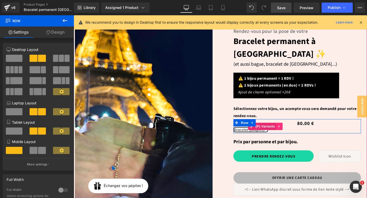
click at [290, 130] on icon at bounding box center [290, 132] width 4 height 4
click at [291, 130] on icon at bounding box center [293, 132] width 4 height 4
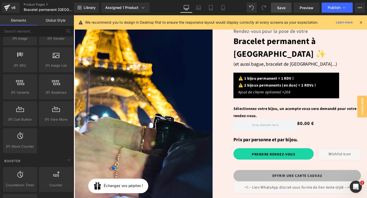
scroll to position [503, 0]
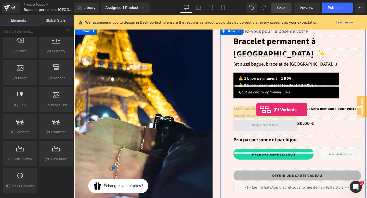
drag, startPoint x: 91, startPoint y: 138, endPoint x: 265, endPoint y: 114, distance: 176.3
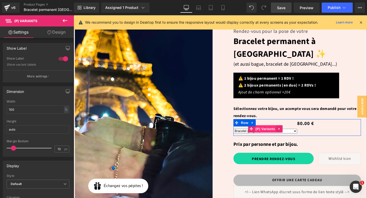
click at [276, 131] on span "(P) Variants" at bounding box center [274, 135] width 23 height 8
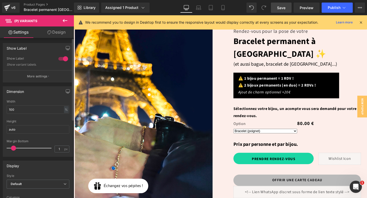
type input "0"
drag, startPoint x: 12, startPoint y: 147, endPoint x: 0, endPoint y: 146, distance: 12.5
click at [0, 146] on div "Dimension 100% Width 100 % % px auto Height auto 0px Margin Bottom 0 px" at bounding box center [38, 119] width 76 height 74
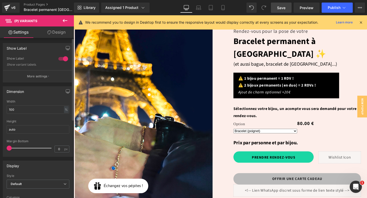
click at [62, 58] on div at bounding box center [63, 59] width 12 height 8
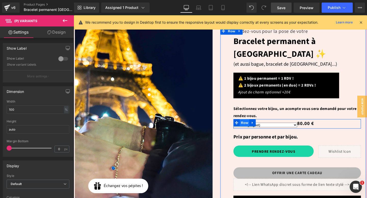
click at [255, 124] on span "Row" at bounding box center [253, 128] width 10 height 8
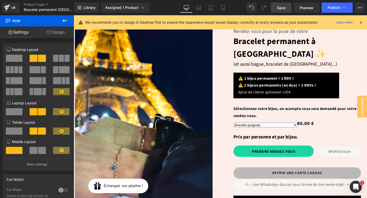
click at [55, 26] on span "Row" at bounding box center [30, 20] width 51 height 11
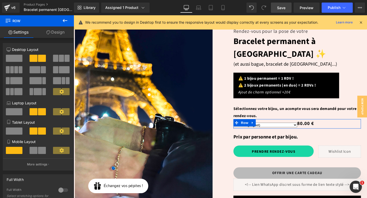
click at [55, 33] on link "Design" at bounding box center [55, 31] width 37 height 11
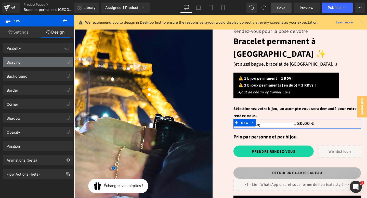
type input "0"
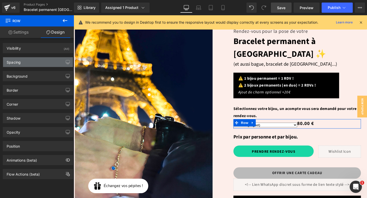
type input "0"
click at [33, 64] on div "Spacing" at bounding box center [38, 62] width 70 height 10
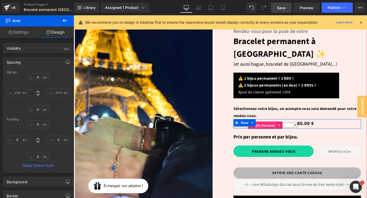
click at [278, 127] on span "(P) Variants" at bounding box center [274, 131] width 23 height 8
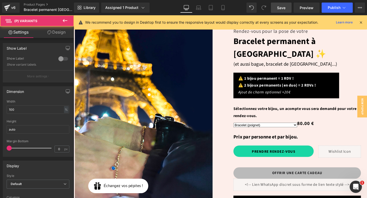
click at [55, 33] on link "Design" at bounding box center [56, 31] width 37 height 11
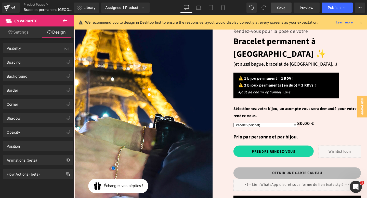
type input "10"
type input "0"
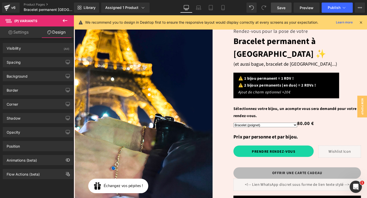
type input "0"
click at [37, 63] on div "Spacing" at bounding box center [38, 62] width 70 height 10
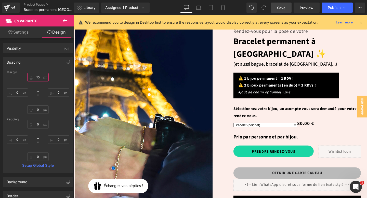
click at [36, 76] on input "10" at bounding box center [37, 77] width 21 height 8
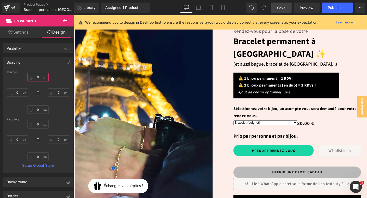
type input "0"
click at [65, 79] on div "0 0 0px 0 0px 0 0px 0" at bounding box center [38, 93] width 63 height 41
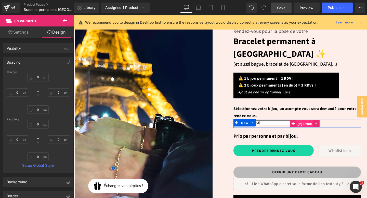
click at [317, 125] on span "(P) Price" at bounding box center [317, 129] width 18 height 8
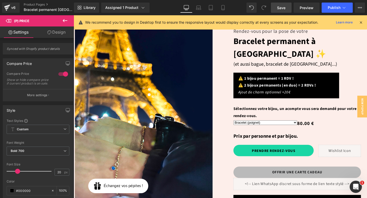
click at [61, 33] on link "Design" at bounding box center [56, 31] width 37 height 11
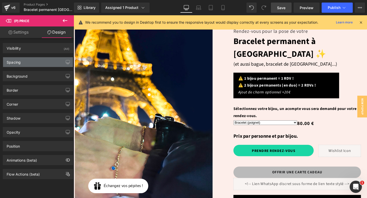
type input "0"
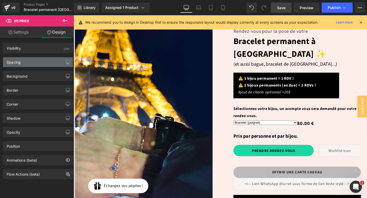
type input "0"
click at [37, 60] on div "Spacing" at bounding box center [38, 62] width 70 height 10
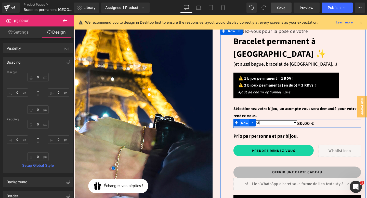
click at [253, 125] on span "Row" at bounding box center [253, 129] width 10 height 8
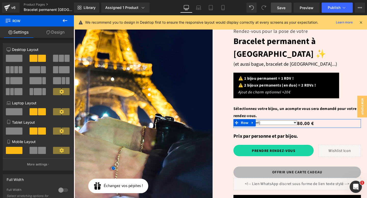
click at [35, 70] on span at bounding box center [35, 69] width 11 height 7
click at [36, 55] on span at bounding box center [34, 58] width 8 height 7
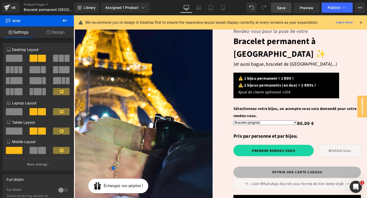
click at [290, 126] on select "Bracelet (poignet) Bracelet de cheville Bague permanente Collier (50 cm) Chaine…" at bounding box center [274, 128] width 67 height 5
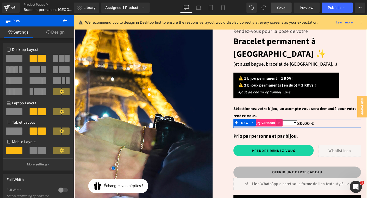
click at [276, 124] on span "(P) Variants" at bounding box center [274, 128] width 23 height 8
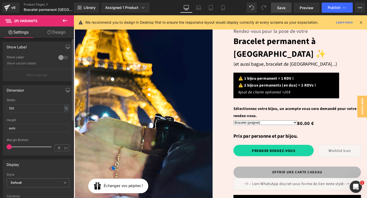
scroll to position [0, 0]
click at [30, 108] on input "100" at bounding box center [38, 109] width 63 height 8
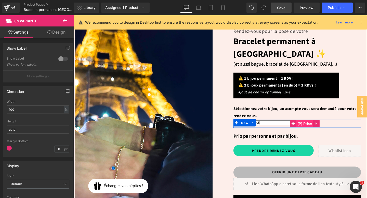
click at [315, 125] on span "(P) Price" at bounding box center [317, 129] width 18 height 8
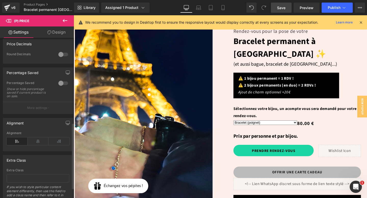
scroll to position [230, 0]
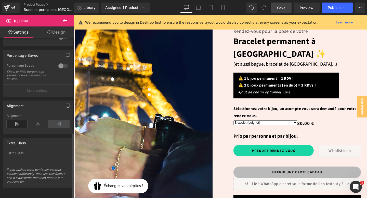
click at [55, 120] on icon at bounding box center [58, 124] width 21 height 8
click at [40, 122] on icon at bounding box center [37, 124] width 21 height 8
click at [200, 8] on icon at bounding box center [198, 7] width 5 height 5
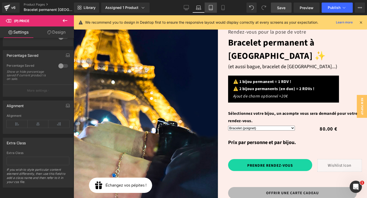
click at [210, 8] on icon at bounding box center [210, 7] width 5 height 5
type input "100"
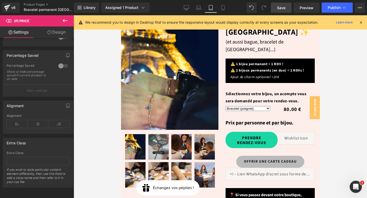
scroll to position [33, 0]
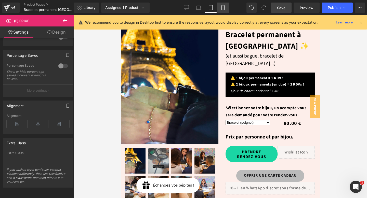
click at [222, 8] on icon at bounding box center [222, 7] width 5 height 5
type input "17"
type input "100"
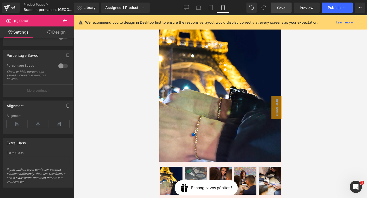
scroll to position [211, 0]
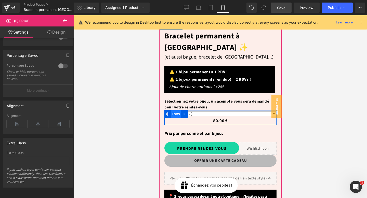
click at [172, 110] on span "Row" at bounding box center [176, 114] width 10 height 8
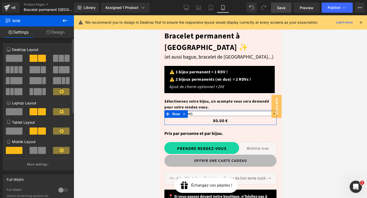
click at [36, 149] on span at bounding box center [34, 150] width 8 height 7
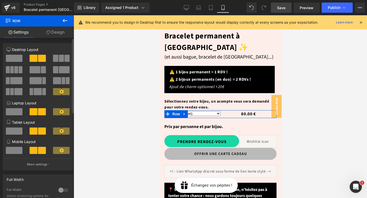
click at [60, 150] on icon at bounding box center [61, 150] width 4 height 4
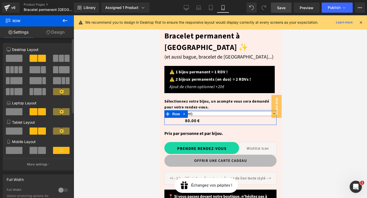
click at [39, 149] on span at bounding box center [42, 150] width 8 height 7
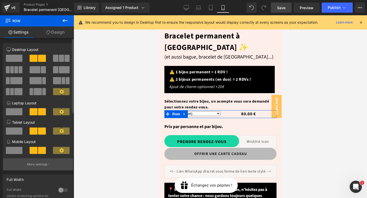
click at [39, 163] on p "More settings" at bounding box center [37, 164] width 20 height 5
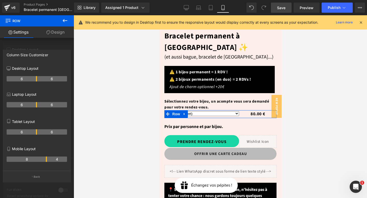
drag, startPoint x: 36, startPoint y: 159, endPoint x: 49, endPoint y: 159, distance: 12.5
click at [49, 159] on tr "8 4" at bounding box center [37, 159] width 60 height 5
click at [276, 7] on link "Save" at bounding box center [281, 8] width 21 height 10
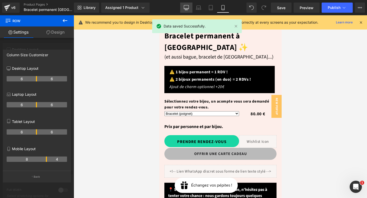
click at [183, 7] on link "Desktop" at bounding box center [186, 8] width 12 height 10
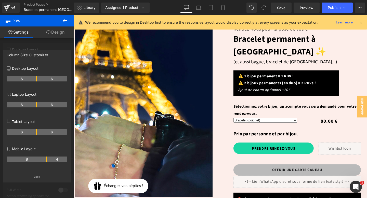
scroll to position [50, 0]
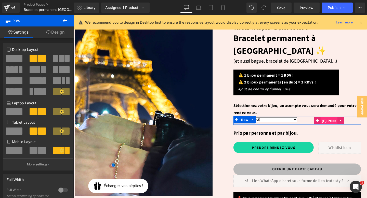
click at [337, 122] on span "(P) Price" at bounding box center [342, 126] width 18 height 8
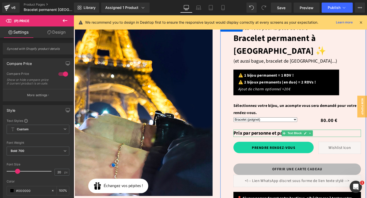
click at [267, 136] on b "Prix par personne et par bijou." at bounding box center [275, 139] width 68 height 7
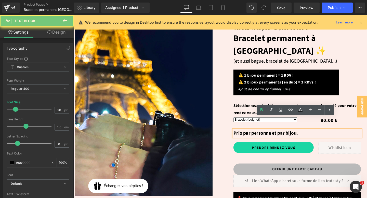
click at [267, 136] on b "Prix par personne et par bijou." at bounding box center [275, 139] width 68 height 7
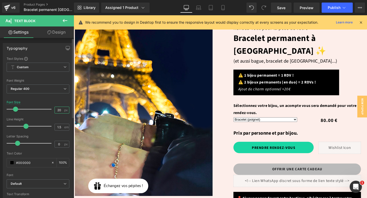
click at [55, 109] on input "20" at bounding box center [59, 110] width 9 height 6
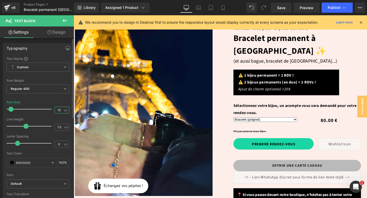
click at [58, 108] on input "10" at bounding box center [59, 110] width 9 height 6
type input "15"
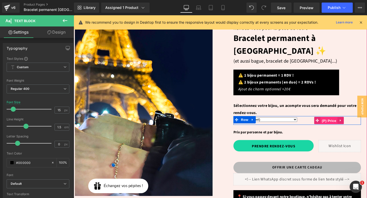
click at [343, 122] on span "(P) Price" at bounding box center [342, 126] width 18 height 8
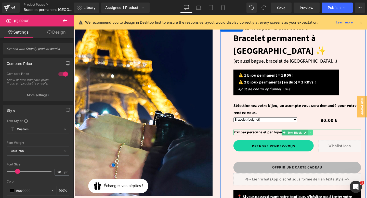
click at [321, 137] on icon at bounding box center [321, 138] width 1 height 2
click at [325, 137] on icon at bounding box center [324, 138] width 3 height 3
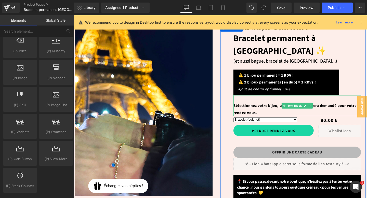
click at [266, 107] on span "Sélectionnez votre bijou, un acompte vous sera demandé pour votre rendez-vous." at bounding box center [305, 113] width 129 height 13
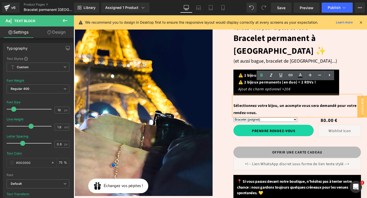
click at [268, 103] on p "Sélectionnez votre bijou, un acompte vous sera demandé pour votre rendez-vous." at bounding box center [308, 110] width 134 height 22
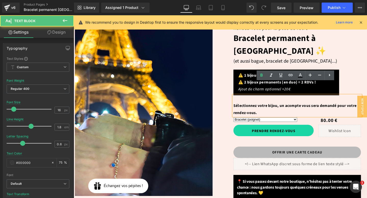
click at [242, 107] on span "Sélectionnez votre bijou, un acompte vous sera demandé pour votre rendez-vous." at bounding box center [305, 113] width 129 height 13
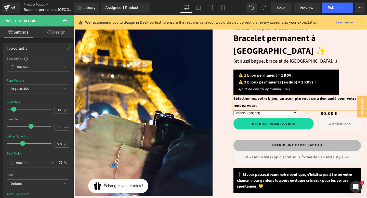
click at [232, 102] on div "Rendez-vous pour la pose de votre Text Block Bracelet permanent à Paris ✨ (P) T…" at bounding box center [304, 183] width 153 height 316
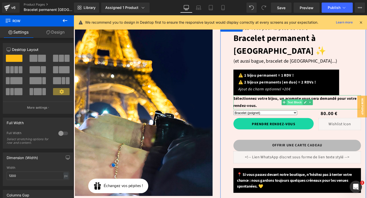
click at [302, 104] on span "Text Block" at bounding box center [305, 107] width 17 height 6
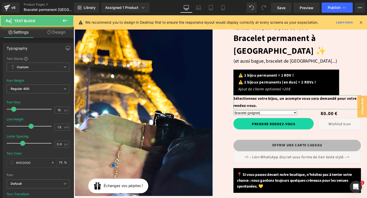
click at [55, 34] on link "Design" at bounding box center [56, 31] width 37 height 11
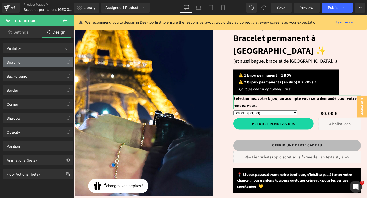
click at [28, 63] on div "Spacing" at bounding box center [38, 62] width 70 height 10
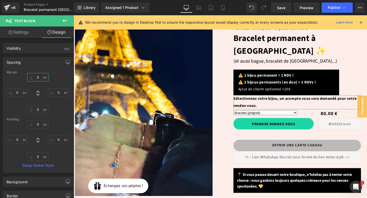
click at [38, 78] on input "0" at bounding box center [37, 77] width 21 height 8
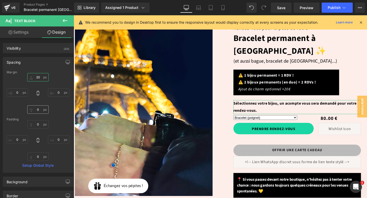
type input "20"
click at [40, 109] on input "0" at bounding box center [37, 109] width 21 height 8
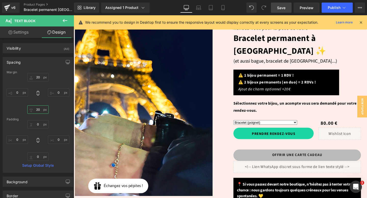
type input "20"
click at [286, 9] on link "Save" at bounding box center [281, 8] width 21 height 10
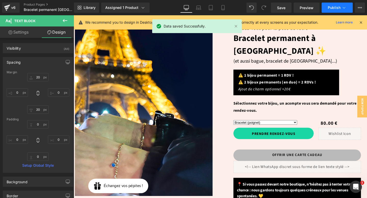
click at [333, 8] on span "Publish" at bounding box center [333, 8] width 13 height 4
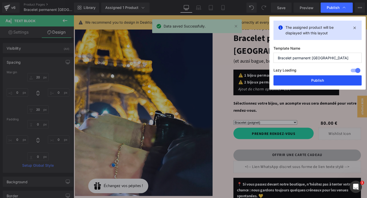
click at [312, 81] on button "Publish" at bounding box center [317, 80] width 88 height 10
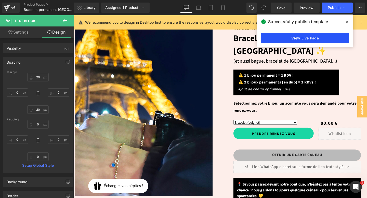
click at [301, 41] on link "View Live Page" at bounding box center [305, 38] width 88 height 10
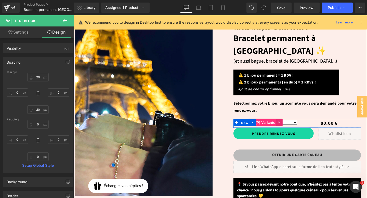
click at [278, 124] on span "(P) Variants" at bounding box center [274, 128] width 23 height 8
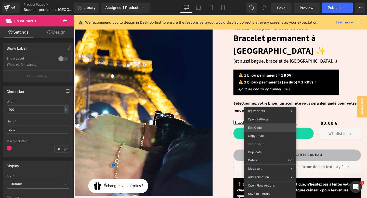
click at [261, 0] on div "(P) Variants You are previewing how the will restyle your page. You can not edi…" at bounding box center [183, 0] width 367 height 0
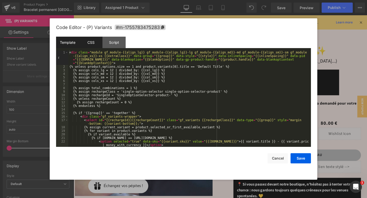
click at [88, 43] on div "CSS" at bounding box center [90, 42] width 23 height 11
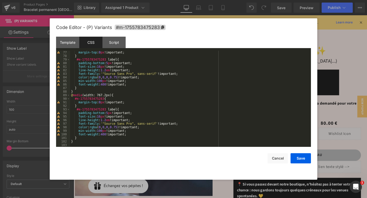
scroll to position [271, 0]
click at [132, 56] on div "margin-top : 0 px !important; } #m-1755783475283 label { padding-bottom : 5 px …" at bounding box center [189, 102] width 239 height 103
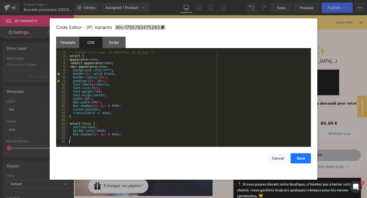
click at [304, 159] on button "Save" at bounding box center [300, 158] width 20 height 10
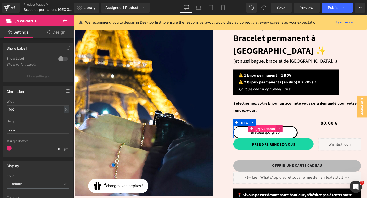
click at [278, 131] on span "(P) Variants" at bounding box center [274, 135] width 23 height 8
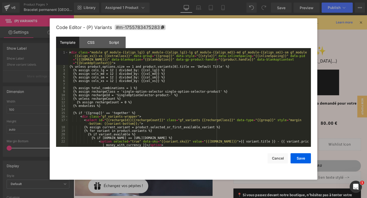
click at [266, 0] on div "(P) Variants You are previewing how the will restyle your page. You can not edi…" at bounding box center [183, 0] width 367 height 0
click at [113, 44] on div "Script" at bounding box center [113, 42] width 23 height 11
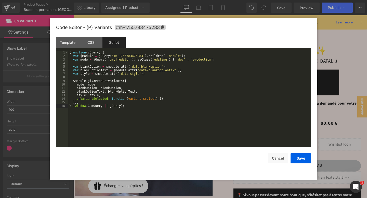
click at [116, 116] on div "( function ( jQuery ) { var $module = jQuery ( '#m-1755783475283' ) . children …" at bounding box center [189, 102] width 242 height 103
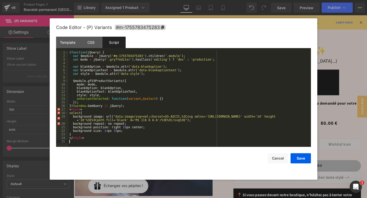
drag, startPoint x: 68, startPoint y: 110, endPoint x: 97, endPoint y: 135, distance: 38.1
click at [97, 135] on pre "1 2 3 4 5 6 7 8 9 10 11 12 13 14 15 16 17 18 19 20 21 22 23 24 25 ( function ( …" at bounding box center [183, 99] width 255 height 96
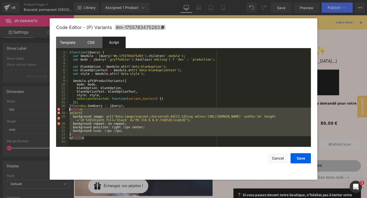
drag, startPoint x: 90, startPoint y: 138, endPoint x: 67, endPoint y: 109, distance: 37.1
click at [67, 109] on pre "1 2 3 4 5 6 7 8 9 10 11 12 13 14 15 16 17 18 19 20 21 22 23 24 25 ( function ( …" at bounding box center [183, 99] width 255 height 96
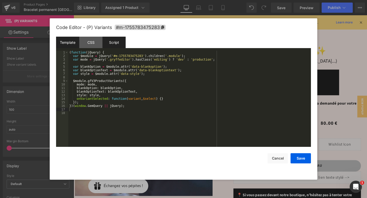
click at [71, 45] on div "Template" at bounding box center [67, 42] width 23 height 11
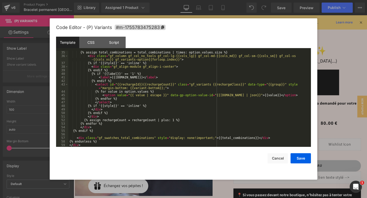
scroll to position [143, 0]
click at [104, 144] on div "{% assign total_combinations = total_combinations | times: option.values.size %…" at bounding box center [188, 102] width 240 height 103
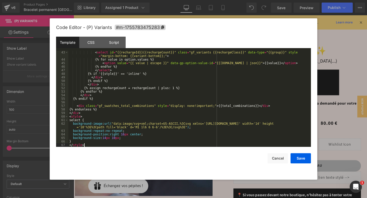
scroll to position [175, 0]
click at [299, 159] on button "Save" at bounding box center [300, 158] width 20 height 10
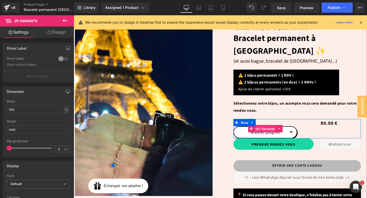
click at [274, 131] on span "(P) Variants" at bounding box center [274, 135] width 23 height 8
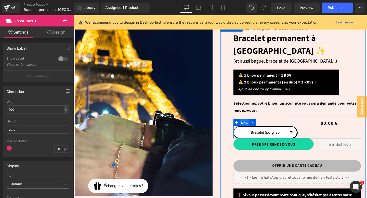
click at [251, 124] on span "Row" at bounding box center [253, 128] width 10 height 8
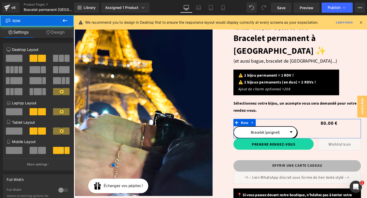
click at [52, 32] on link "Design" at bounding box center [55, 31] width 37 height 11
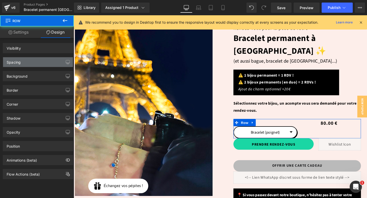
click at [27, 61] on div "Spacing" at bounding box center [38, 62] width 70 height 10
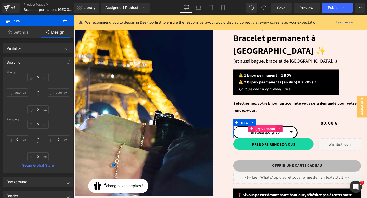
click at [275, 131] on span "(P) Variants" at bounding box center [274, 135] width 23 height 8
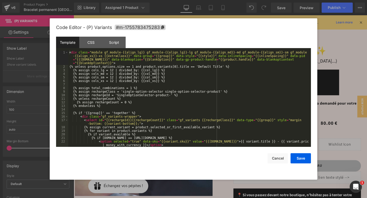
click at [265, 0] on div "(P) Variants You are previewing how the will restyle your page. You can not edi…" at bounding box center [183, 0] width 367 height 0
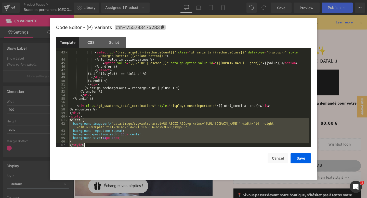
drag, startPoint x: 69, startPoint y: 120, endPoint x: 108, endPoint y: 155, distance: 51.7
click at [108, 155] on div "Code Editor - (P) Variants #m-1755783475283 Template CSS Script Data 43 44 45 4…" at bounding box center [183, 98] width 255 height 161
click at [121, 129] on div "< select id = "{{rechargeId}}{{rechargeCount}}" class = "gf_variants {{recharge…" at bounding box center [188, 104] width 240 height 107
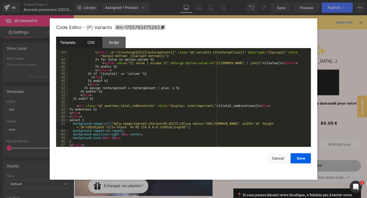
click at [92, 43] on div "CSS" at bounding box center [90, 42] width 23 height 11
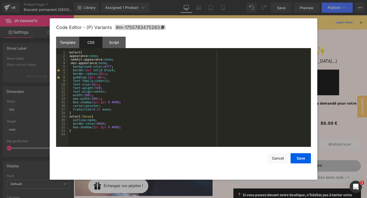
click at [101, 77] on div "select { appearance: none ; -webkit-appearance: none ; -moz-appearance: none ; …" at bounding box center [189, 102] width 242 height 103
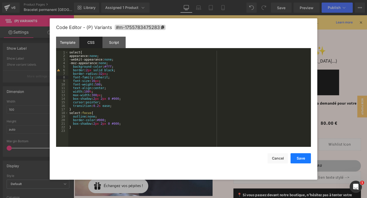
click at [305, 158] on button "Save" at bounding box center [300, 158] width 20 height 10
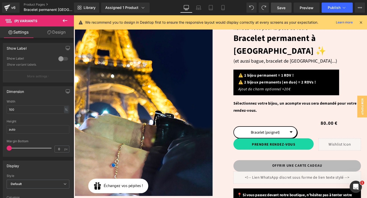
click at [282, 7] on span "Save" at bounding box center [281, 7] width 8 height 5
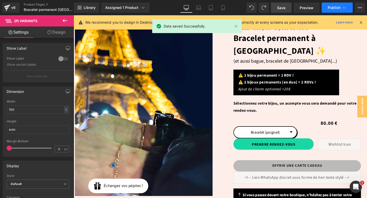
click at [331, 9] on span "Publish" at bounding box center [333, 8] width 13 height 4
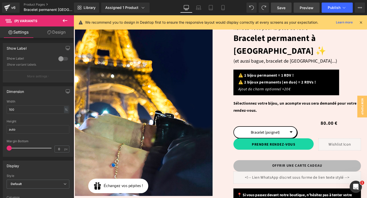
click at [312, 9] on span "Preview" at bounding box center [306, 7] width 14 height 5
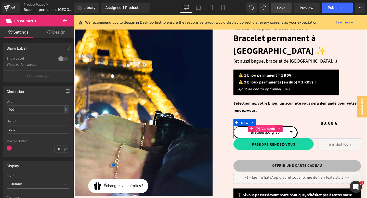
click at [271, 131] on span "(P) Variants" at bounding box center [274, 135] width 23 height 8
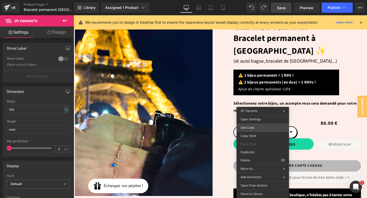
click at [258, 0] on div "(P) Variants You are previewing how the will restyle your page. You can not edi…" at bounding box center [183, 0] width 367 height 0
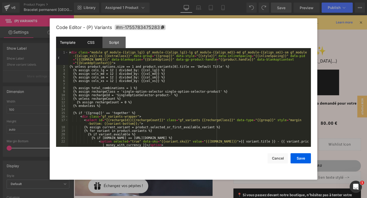
click at [89, 44] on div "CSS" at bounding box center [90, 42] width 23 height 11
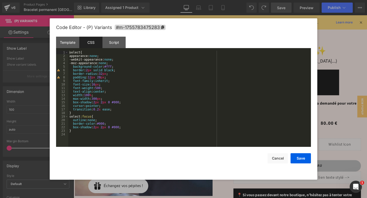
click at [86, 50] on div "Template CSS Script Data" at bounding box center [183, 44] width 255 height 14
click at [85, 56] on div "select { appearance: none ; -webkit-appearance: none ; -moz-appearance: none ; …" at bounding box center [189, 102] width 242 height 103
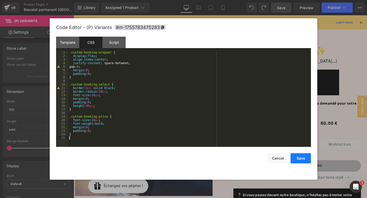
click at [301, 160] on button "Save" at bounding box center [300, 158] width 20 height 10
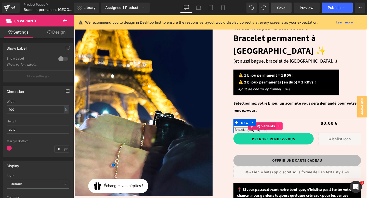
click at [289, 130] on icon at bounding box center [290, 132] width 4 height 4
click at [293, 130] on icon at bounding box center [293, 132] width 4 height 4
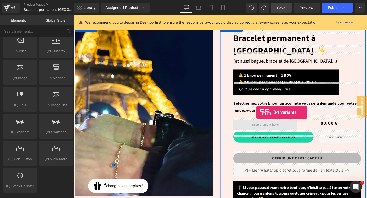
drag, startPoint x: 93, startPoint y: 139, endPoint x: 265, endPoint y: 116, distance: 173.6
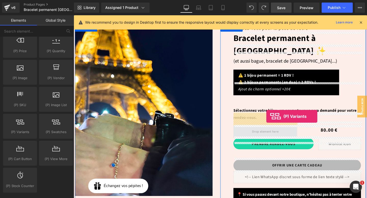
drag, startPoint x: 94, startPoint y: 146, endPoint x: 276, endPoint y: 121, distance: 182.9
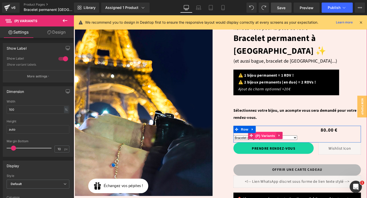
click at [276, 138] on span "(P) Variants" at bounding box center [274, 142] width 23 height 8
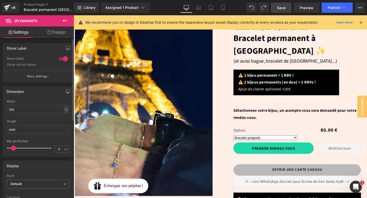
type input "0"
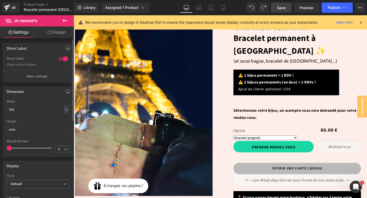
drag, startPoint x: 11, startPoint y: 146, endPoint x: 0, endPoint y: 146, distance: 11.5
click at [0, 146] on div "Dimension 100% Width 100 % % px auto Height auto 0px Margin Bottom 0 px" at bounding box center [38, 119] width 76 height 74
click at [62, 32] on link "Design" at bounding box center [56, 31] width 37 height 11
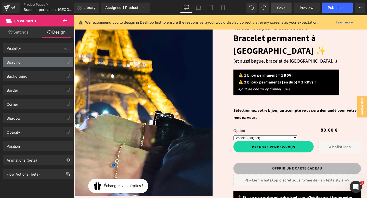
click at [39, 61] on div "Spacing" at bounding box center [38, 62] width 70 height 10
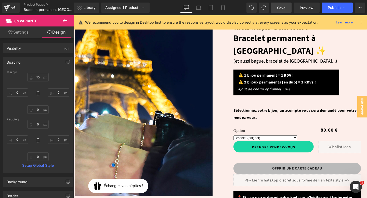
type input "10"
type input "0"
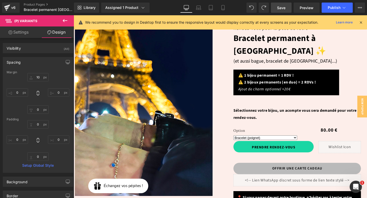
type input "0"
click at [35, 78] on input "10" at bounding box center [37, 77] width 21 height 8
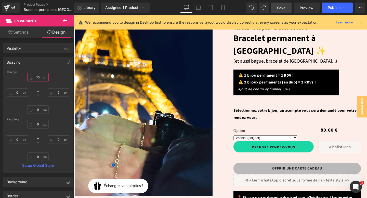
type input "0"
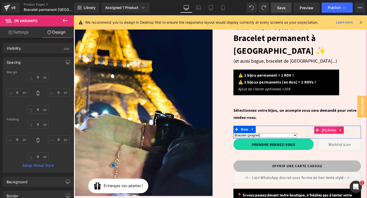
click at [343, 132] on span "(P) Price" at bounding box center [342, 136] width 18 height 8
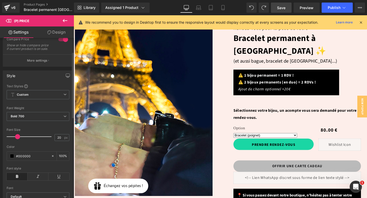
scroll to position [36, 0]
type input "18"
click at [15, 138] on span at bounding box center [16, 135] width 5 height 5
click at [45, 117] on span "Bold 700" at bounding box center [38, 115] width 63 height 9
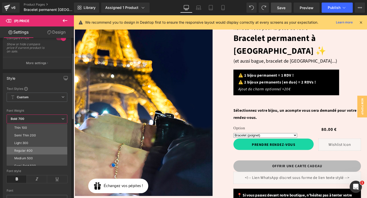
click at [38, 150] on li "Regular 400" at bounding box center [38, 151] width 63 height 8
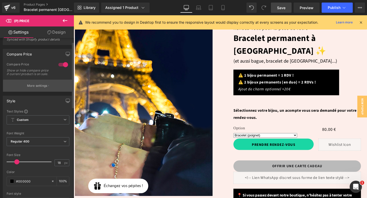
scroll to position [0, 0]
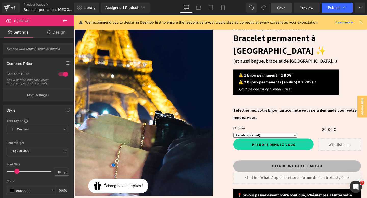
click at [61, 32] on link "Design" at bounding box center [56, 31] width 37 height 11
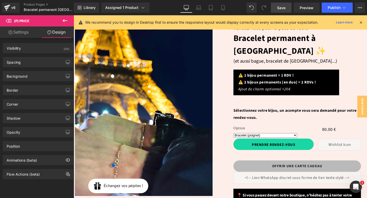
type input "0"
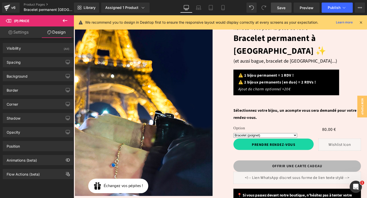
type input "0"
click at [41, 60] on div "Spacing" at bounding box center [38, 62] width 70 height 10
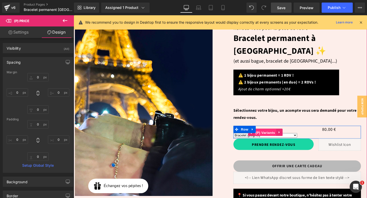
click at [278, 135] on span "(P) Variants" at bounding box center [274, 139] width 23 height 8
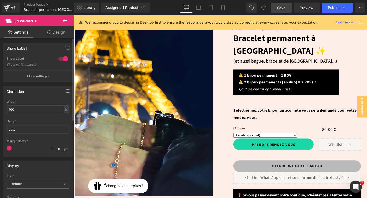
click at [63, 58] on div at bounding box center [63, 59] width 12 height 8
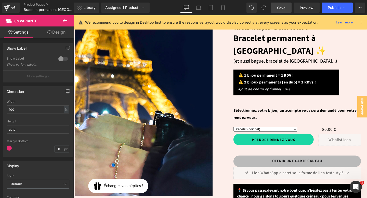
click at [281, 8] on span "Save" at bounding box center [281, 7] width 8 height 5
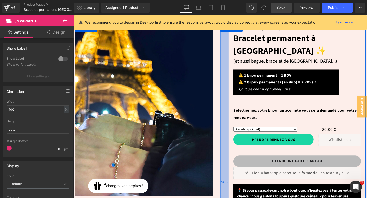
click at [230, 134] on div "34px" at bounding box center [232, 191] width 9 height 332
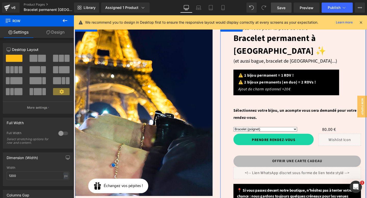
click at [238, 144] on div "Rendez-vous pour la pose de votre Text Block Bracelet permanent à Paris ✨ (P) T…" at bounding box center [308, 191] width 144 height 332
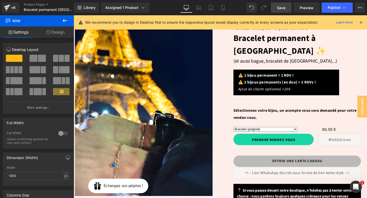
click at [283, 9] on span "Save" at bounding box center [281, 7] width 8 height 5
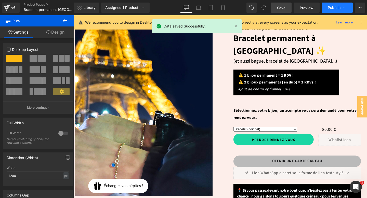
click at [342, 7] on icon at bounding box center [343, 7] width 5 height 5
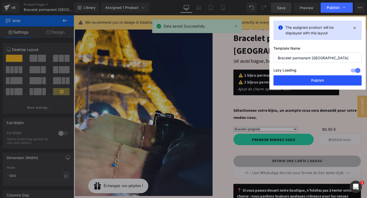
click at [314, 80] on button "Publish" at bounding box center [317, 80] width 88 height 10
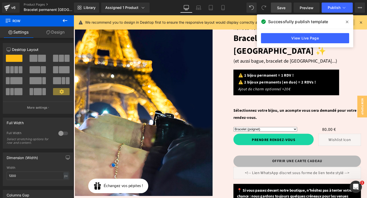
click at [347, 22] on icon at bounding box center [346, 22] width 3 height 4
